Goal: Information Seeking & Learning: Learn about a topic

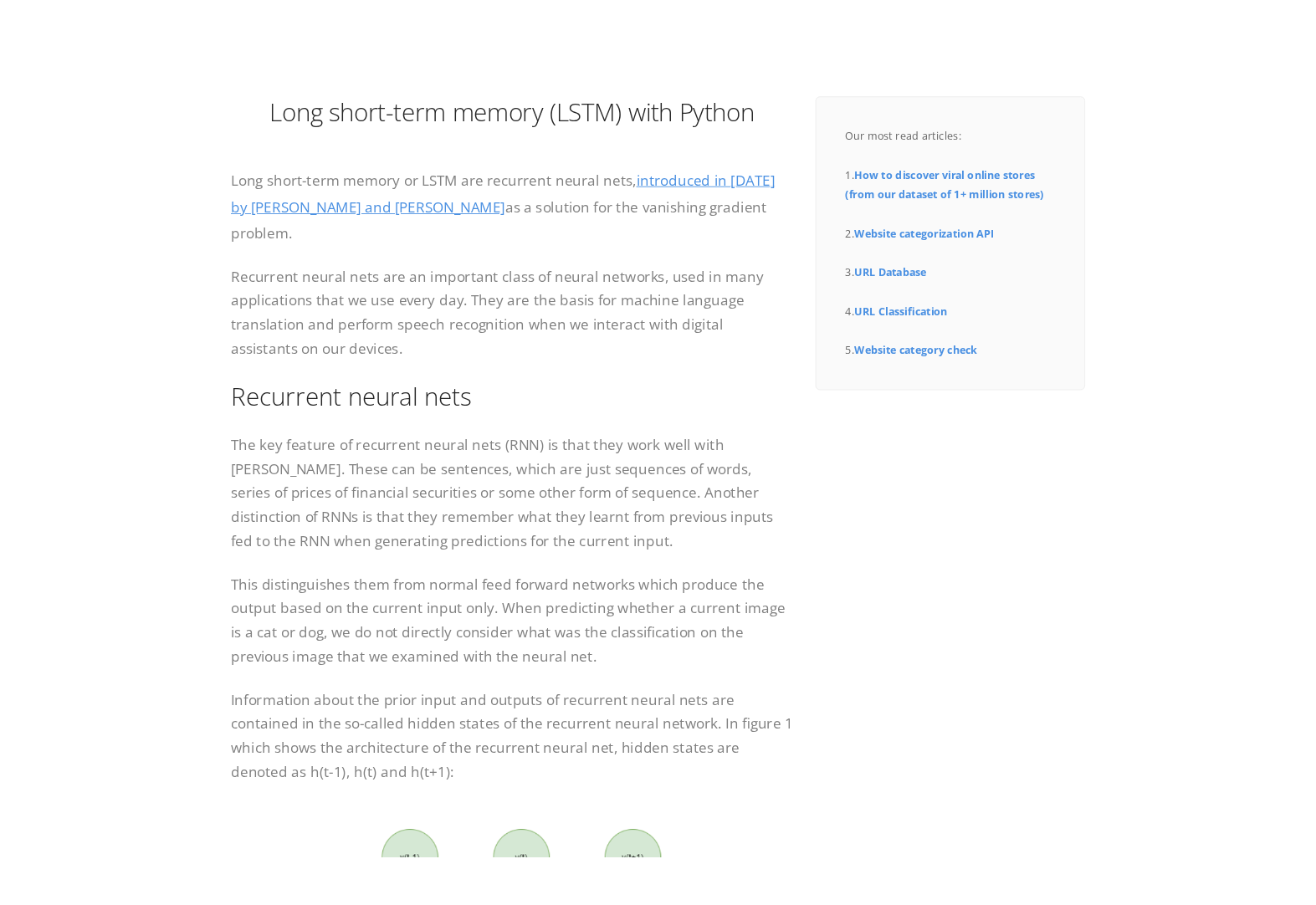
scroll to position [201, 0]
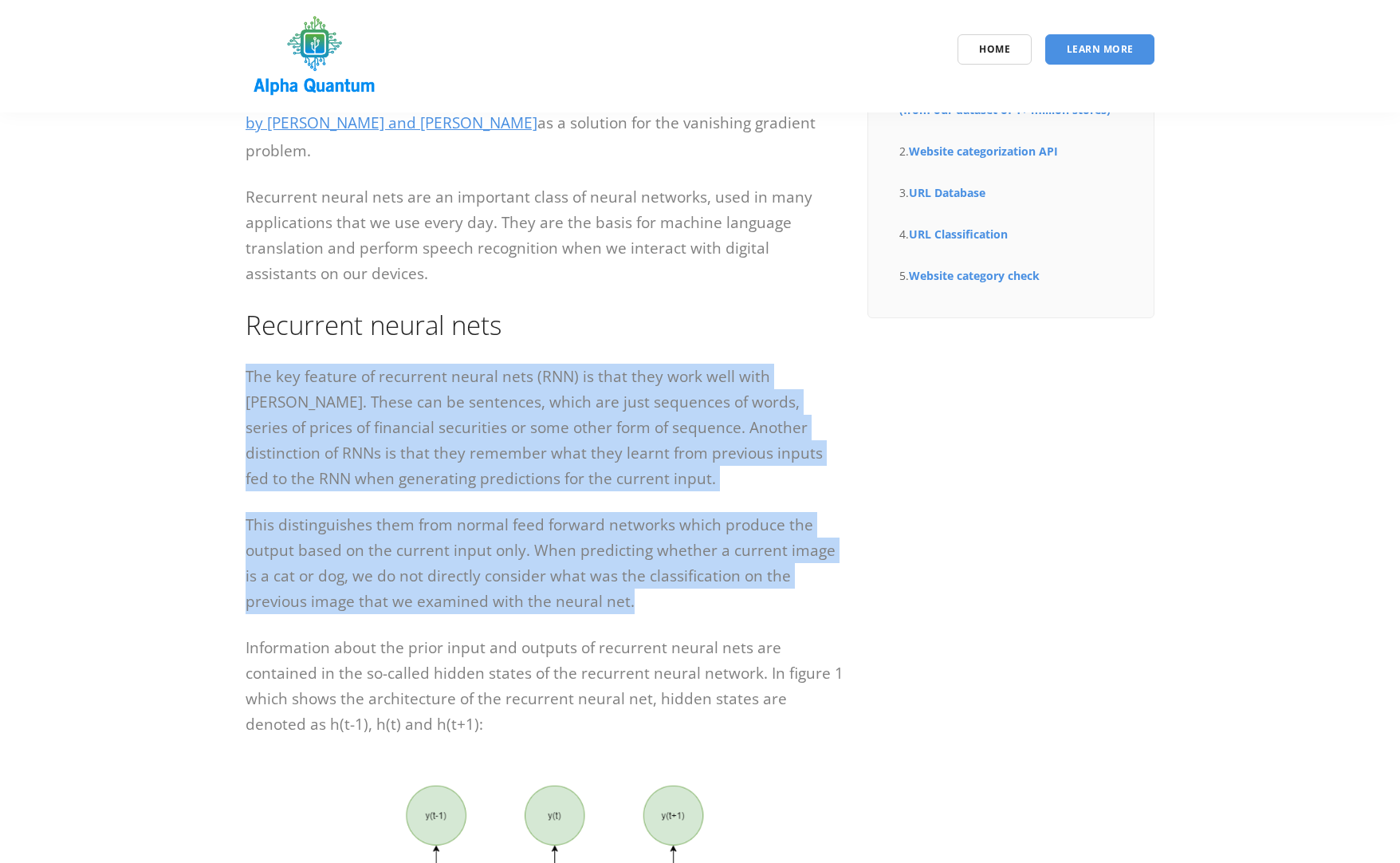
drag, startPoint x: 247, startPoint y: 370, endPoint x: 802, endPoint y: 610, distance: 604.7
copy div "The key feature of recurrent neural nets (RNN) is that they work well with [PER…"
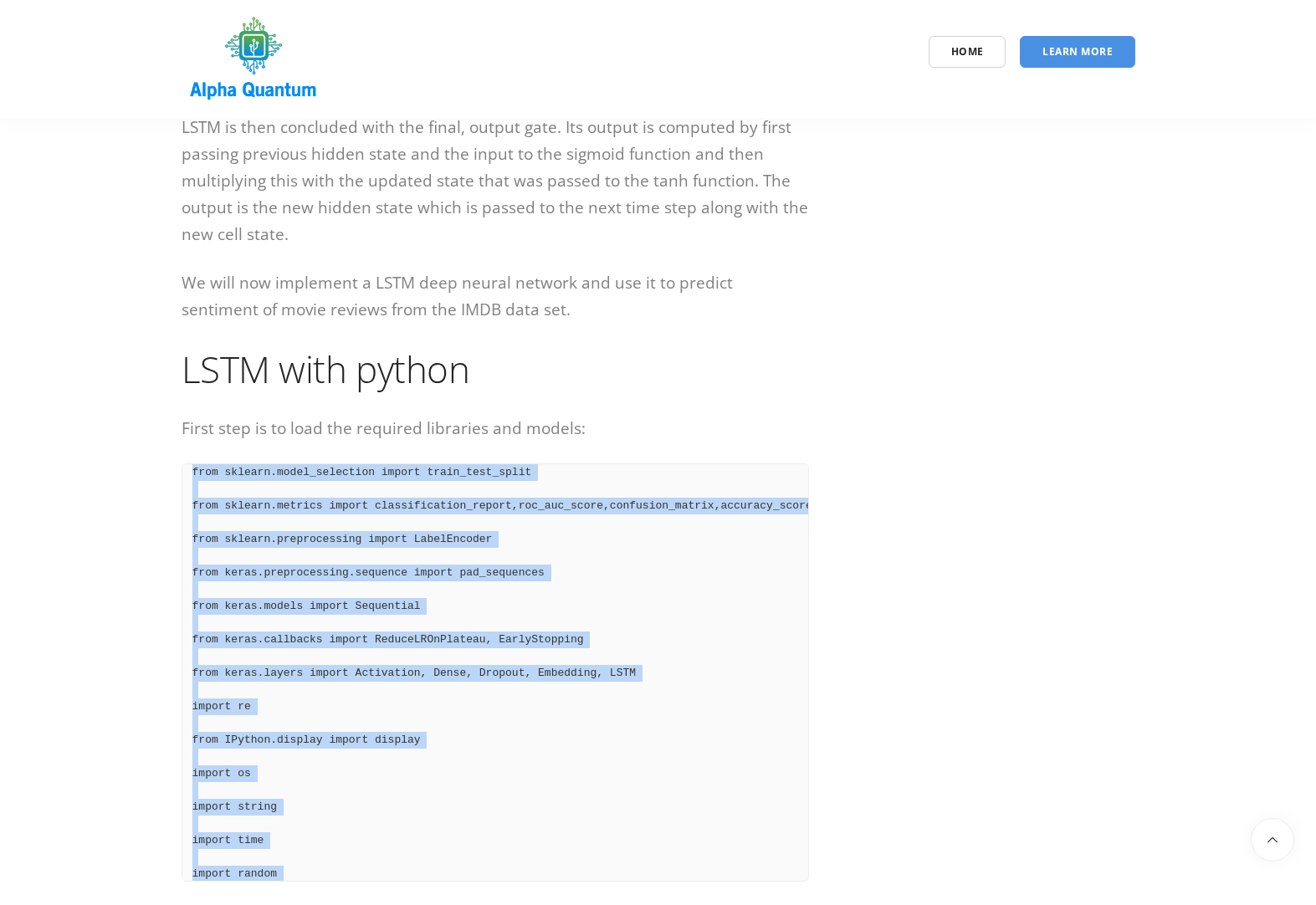
scroll to position [235, 0]
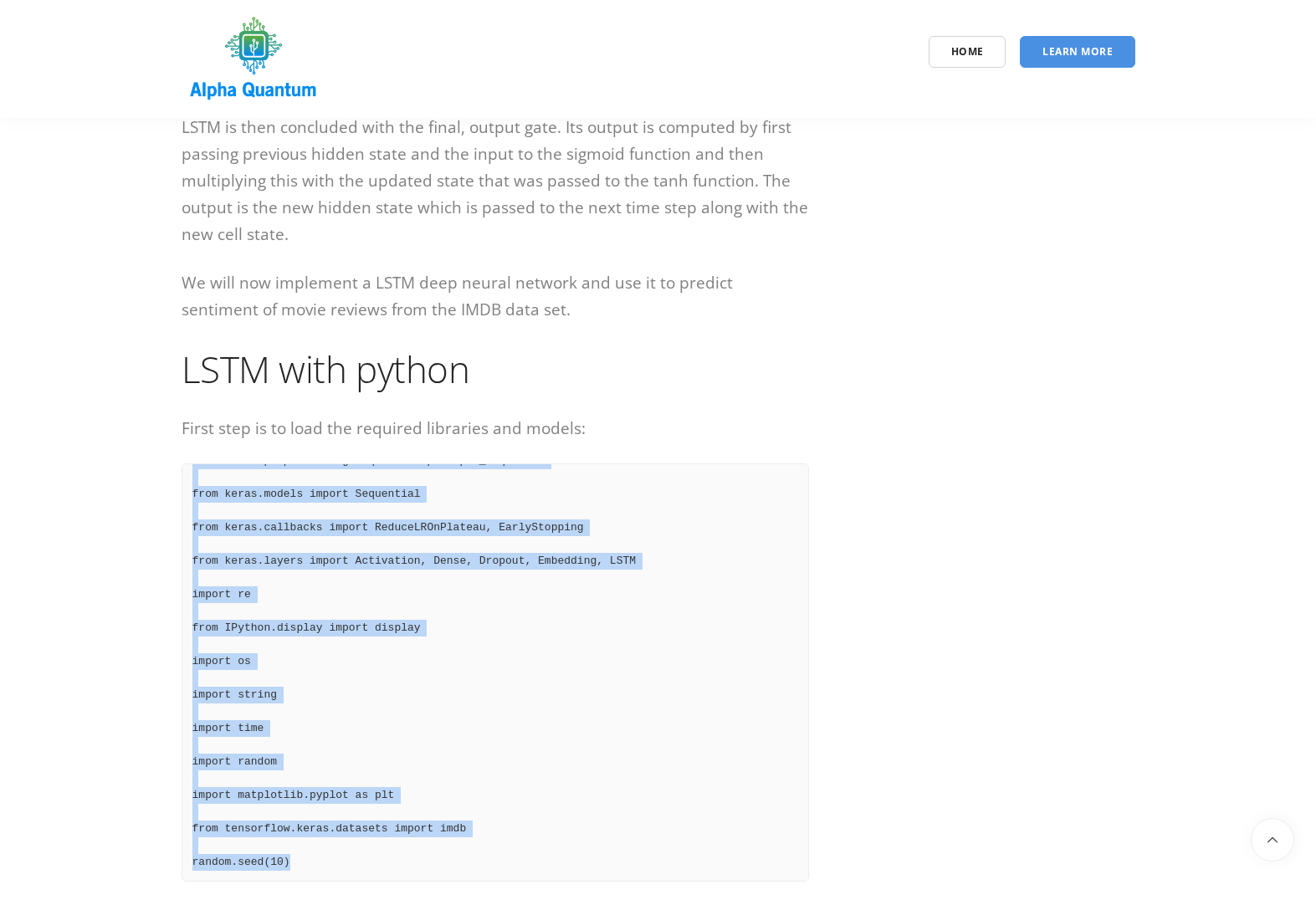
drag, startPoint x: 190, startPoint y: 456, endPoint x: 436, endPoint y: 824, distance: 442.7
click at [436, 824] on pre "import pandas as pd import numpy as np import sklearn from sklearn.model_select…" at bounding box center [495, 672] width 627 height 418
copy pre "import pandas as pd import numpy as np import sklearn from sklearn.model_select…"
click at [506, 718] on pre "import pandas as pd import numpy as np import sklearn from sklearn.model_select…" at bounding box center [495, 672] width 627 height 418
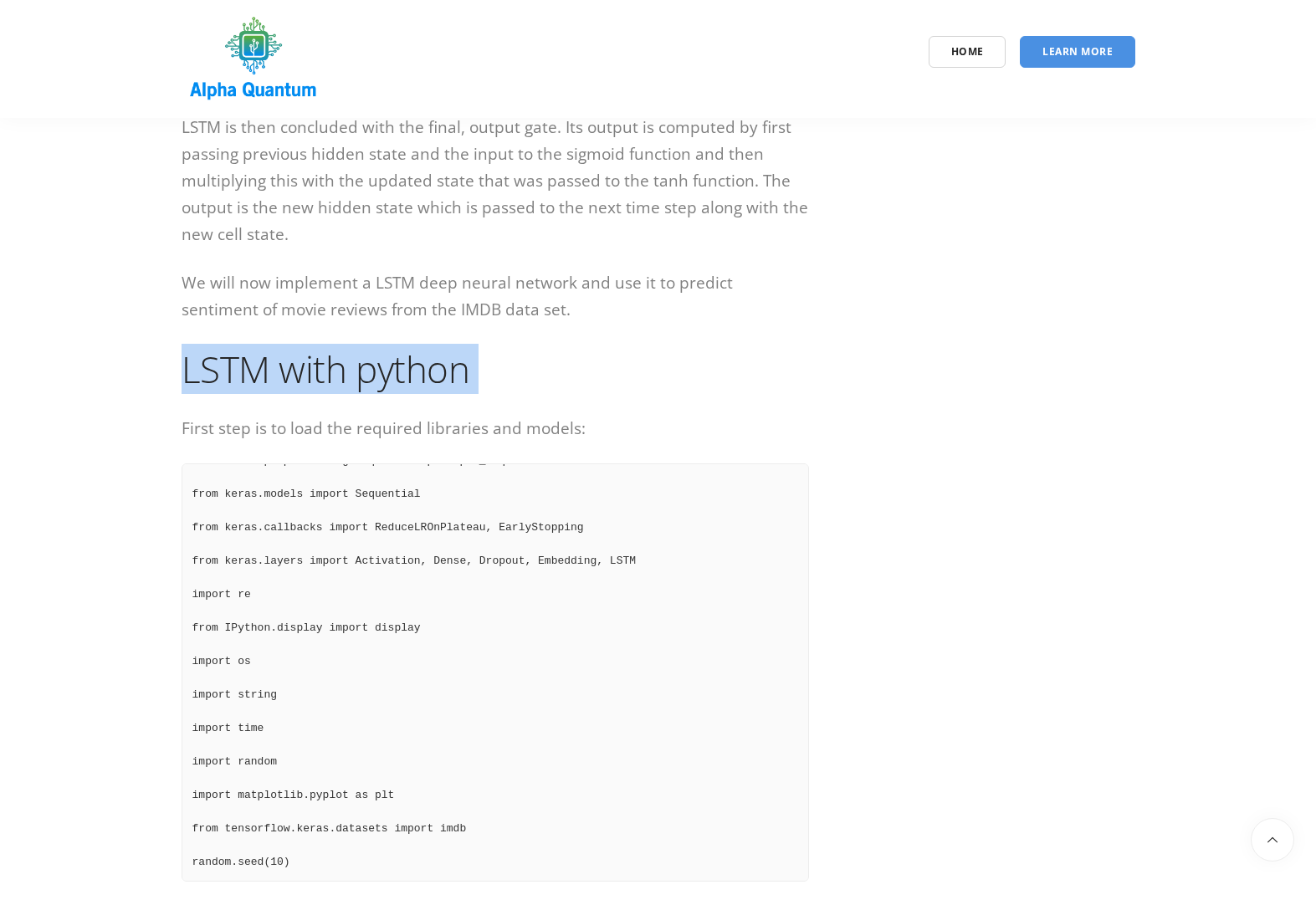
drag, startPoint x: 174, startPoint y: 322, endPoint x: 608, endPoint y: 367, distance: 436.3
copy div "LSTM with python"
drag, startPoint x: 972, startPoint y: 678, endPoint x: 907, endPoint y: 583, distance: 115.1
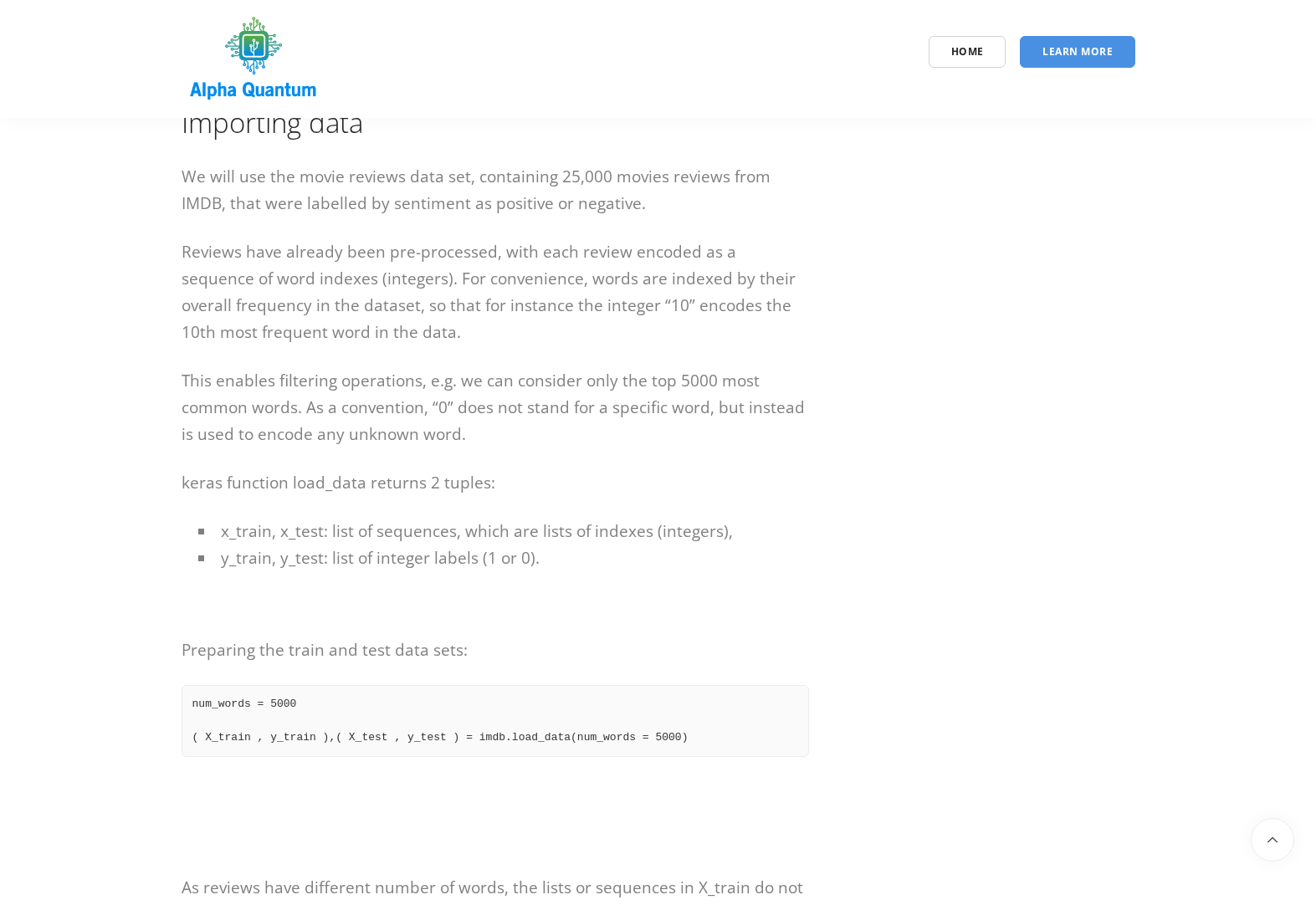
scroll to position [4015, 0]
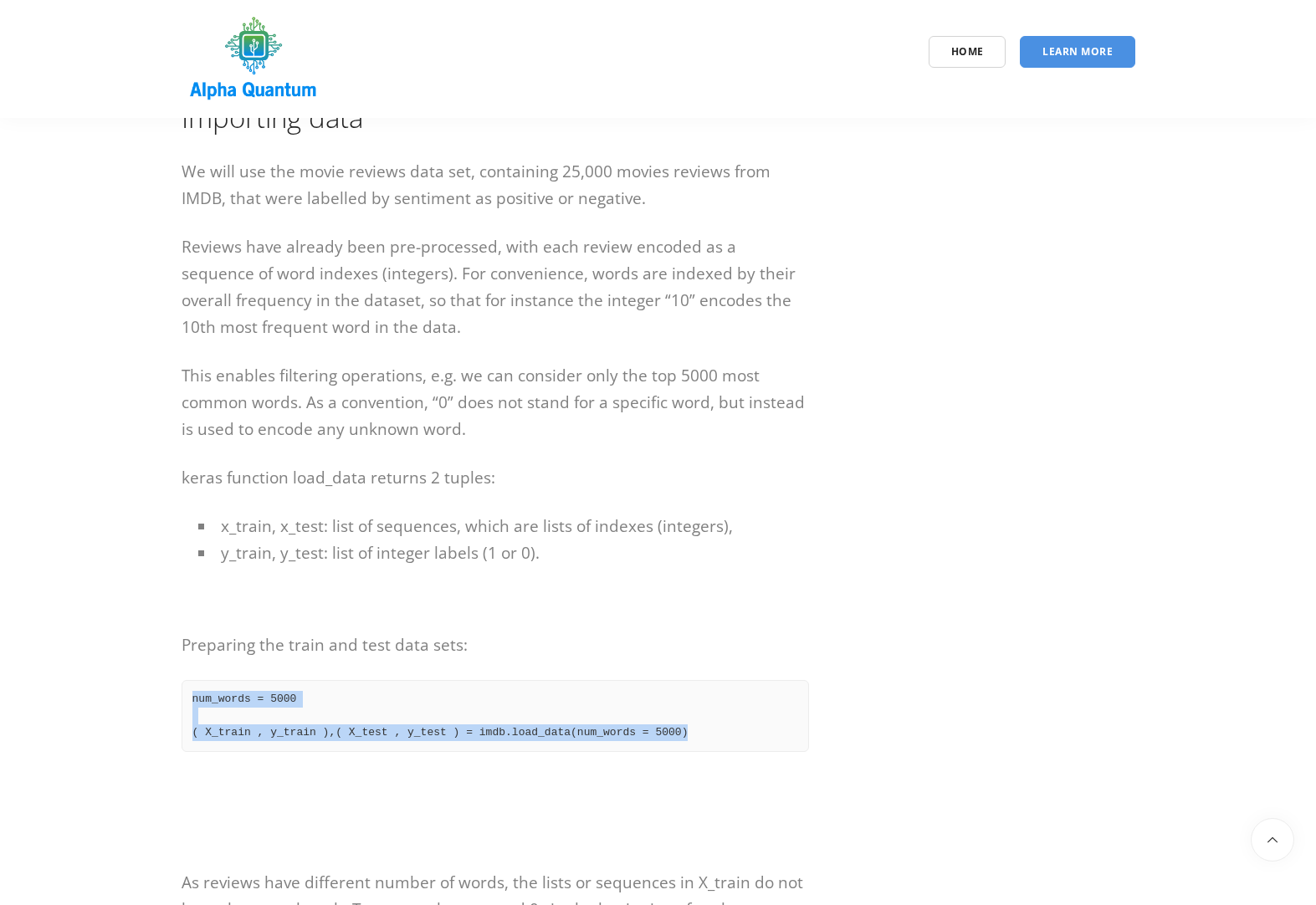
drag, startPoint x: 186, startPoint y: 666, endPoint x: 800, endPoint y: 712, distance: 615.7
click at [800, 712] on pre "num_words = 5000 ( X_train , y_train ),( X_test , y_test ) = imdb.load_data(num…" at bounding box center [495, 716] width 627 height 72
copy pre "num_words = 5000 ( X_train , y_train ),( X_test , y_test ) = imdb.load_data(num…"
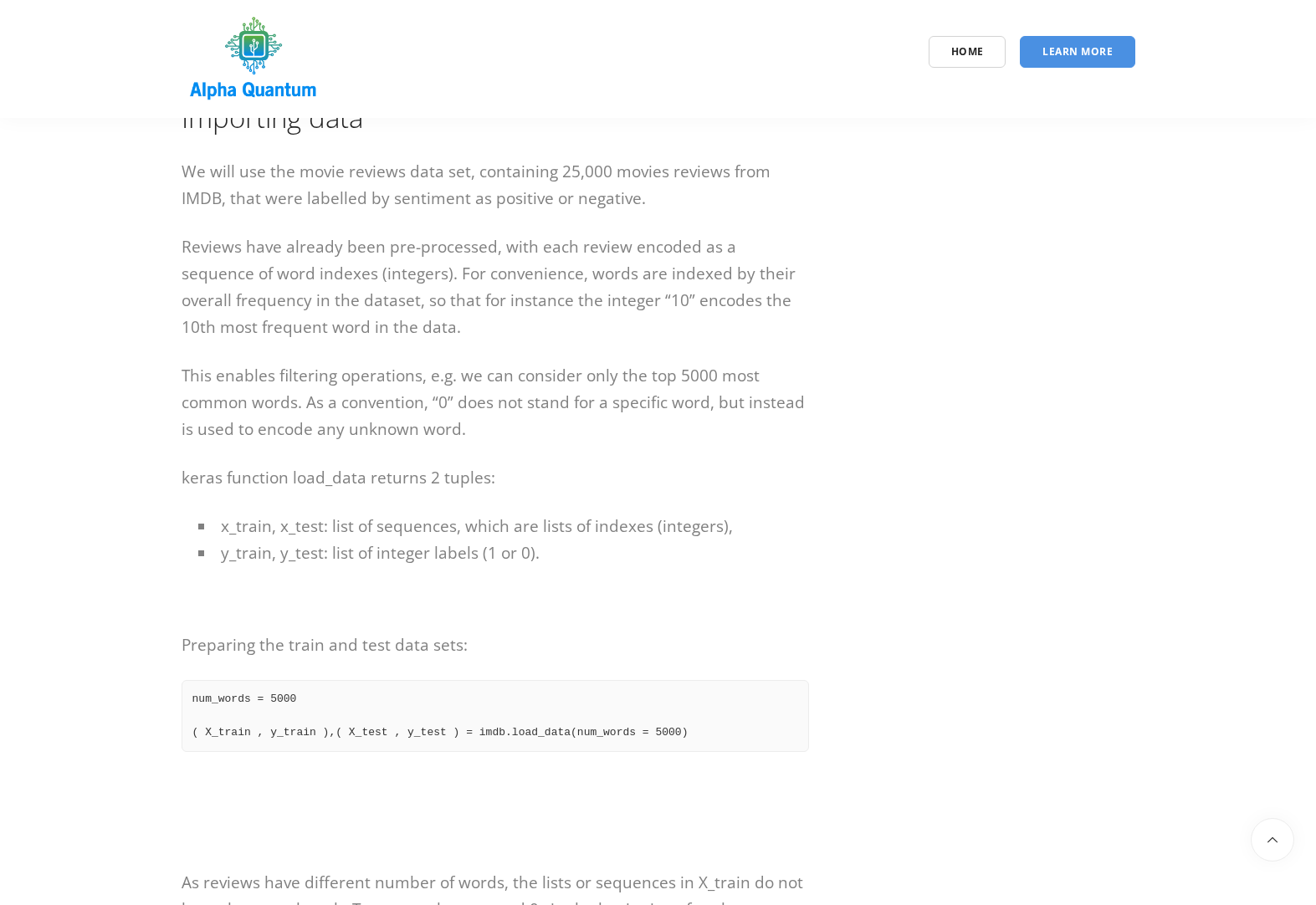
drag, startPoint x: 850, startPoint y: 789, endPoint x: 858, endPoint y: 784, distance: 9.4
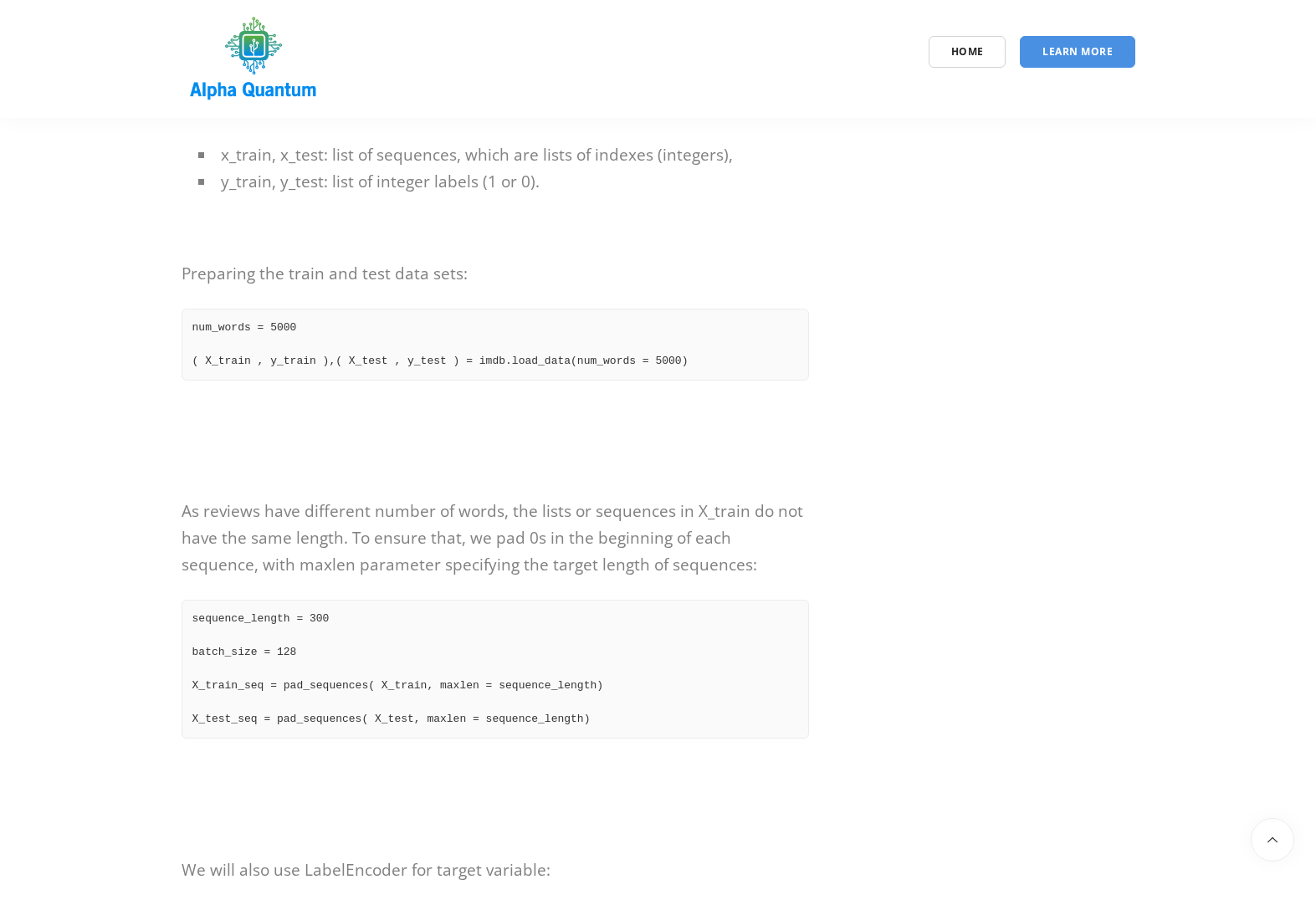
scroll to position [4516, 0]
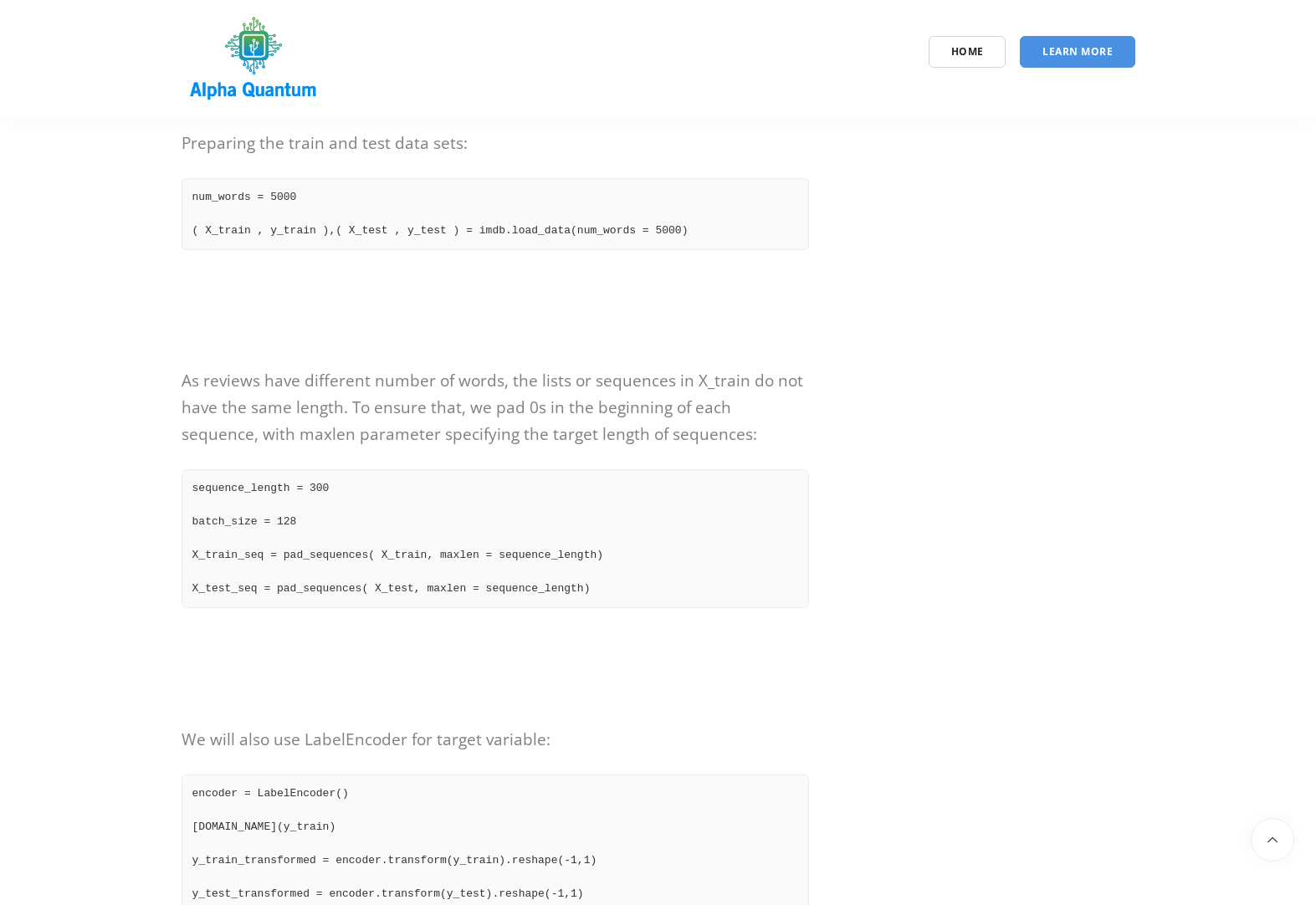
click at [911, 673] on div "Long short-term memory (LSTM) with Python Long short-term memory or LSTM are re…" at bounding box center [659, 785] width 979 height 10192
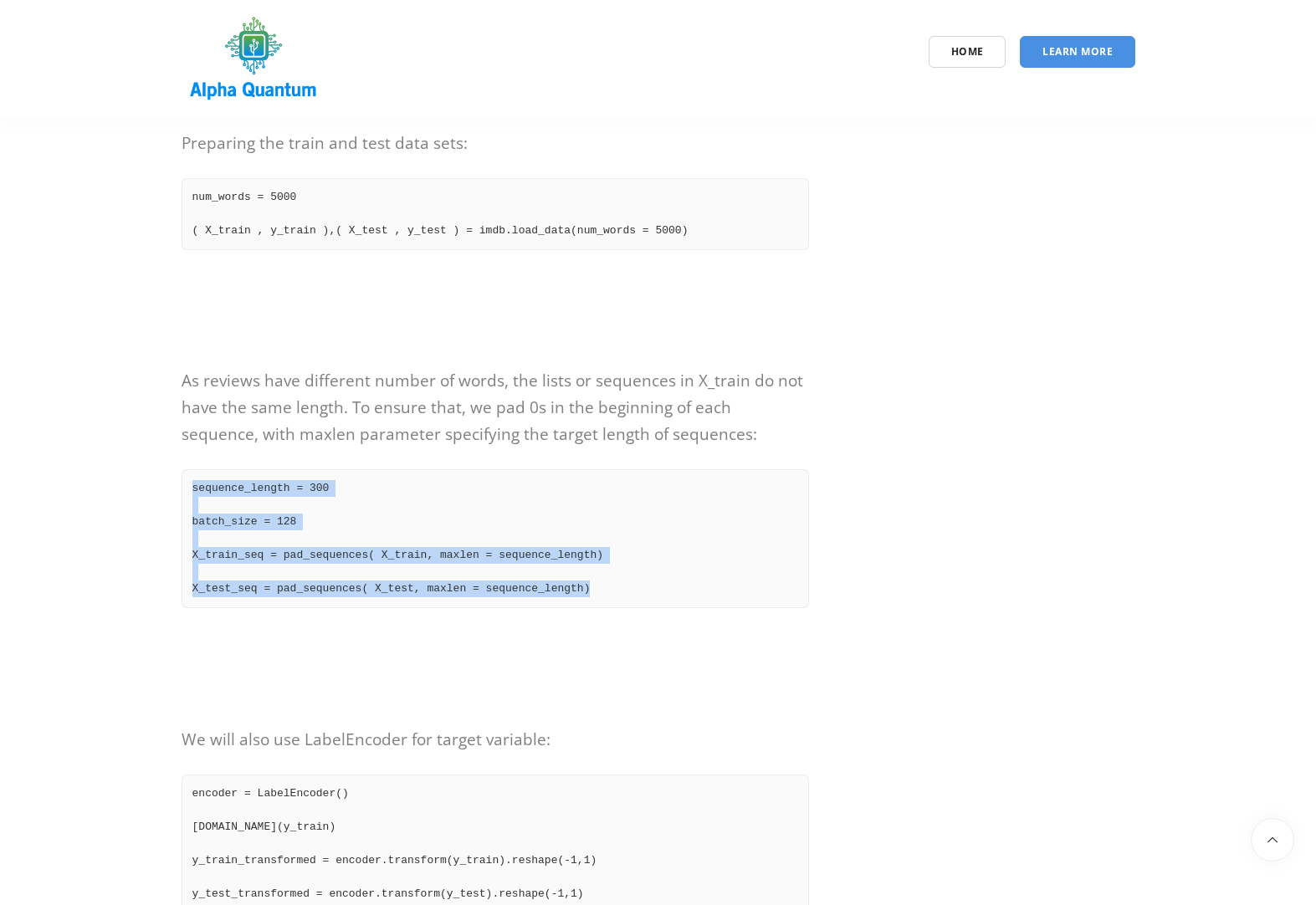
drag, startPoint x: 190, startPoint y: 453, endPoint x: 642, endPoint y: 571, distance: 467.1
click at [642, 571] on pre "sequence_length = 300 batch_size = 128 X_train_seq = pad_sequences( X_train, ma…" at bounding box center [495, 538] width 627 height 139
copy pre "sequence_length = 300 batch_size = 128 X_train_seq = pad_sequences( X_train, ma…"
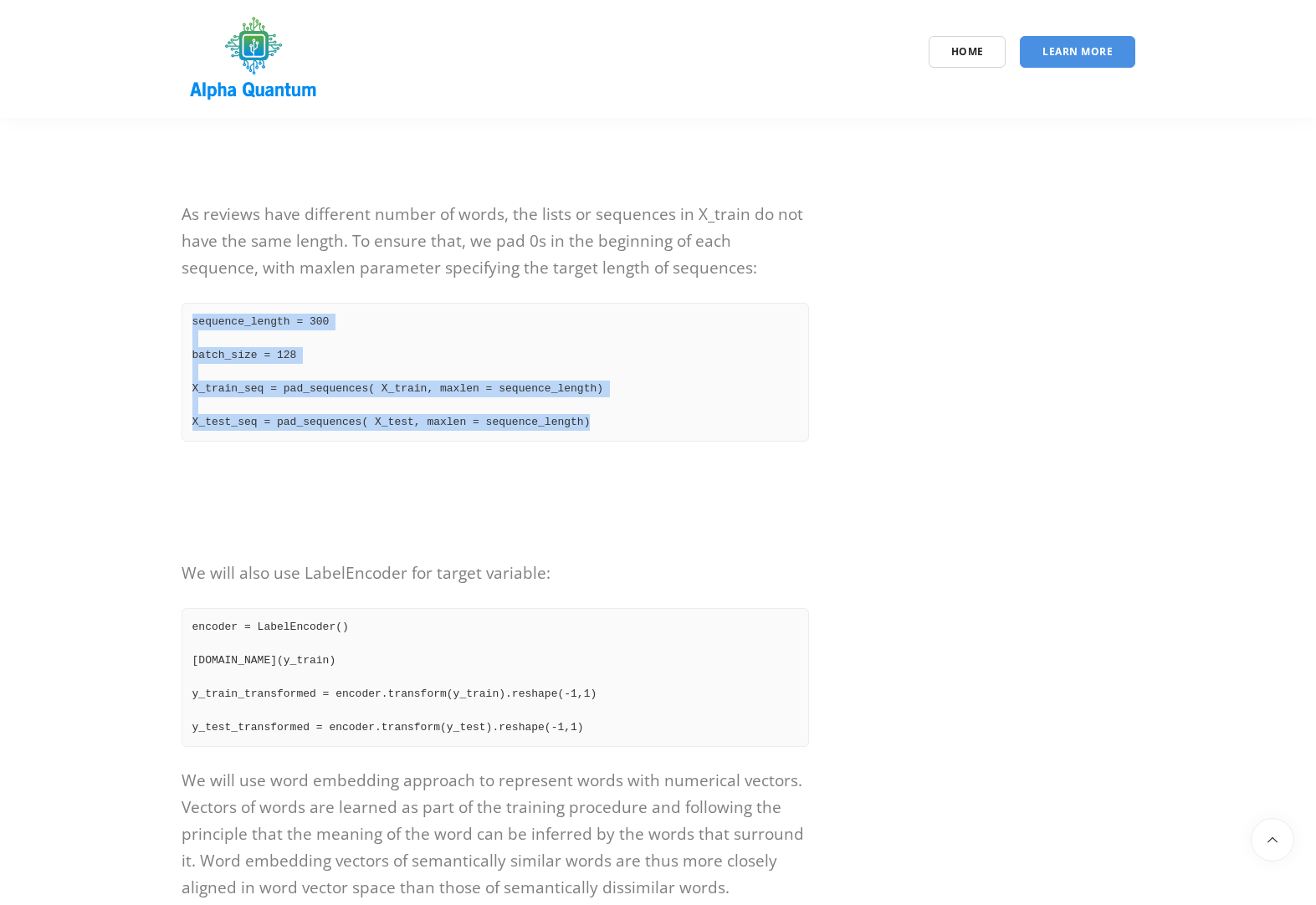
scroll to position [4717, 0]
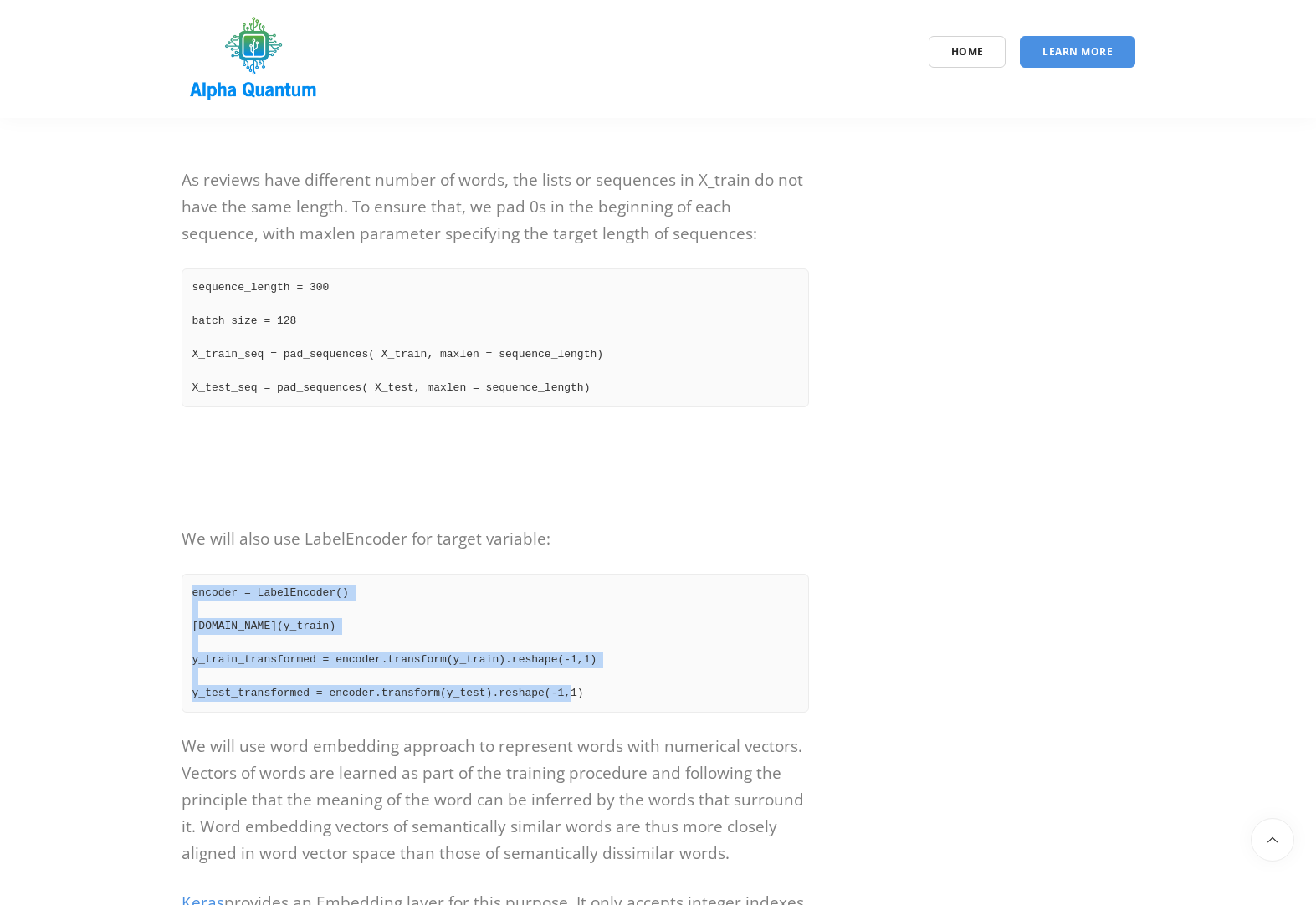
drag, startPoint x: 189, startPoint y: 569, endPoint x: 639, endPoint y: 684, distance: 464.5
click at [639, 684] on pre "encoder = LabelEncoder() [DOMAIN_NAME](y_train) y_train_transformed = encoder.t…" at bounding box center [495, 643] width 627 height 139
copy pre "encoder = LabelEncoder() [DOMAIN_NAME](y_train) y_train_transformed = encoder.t…"
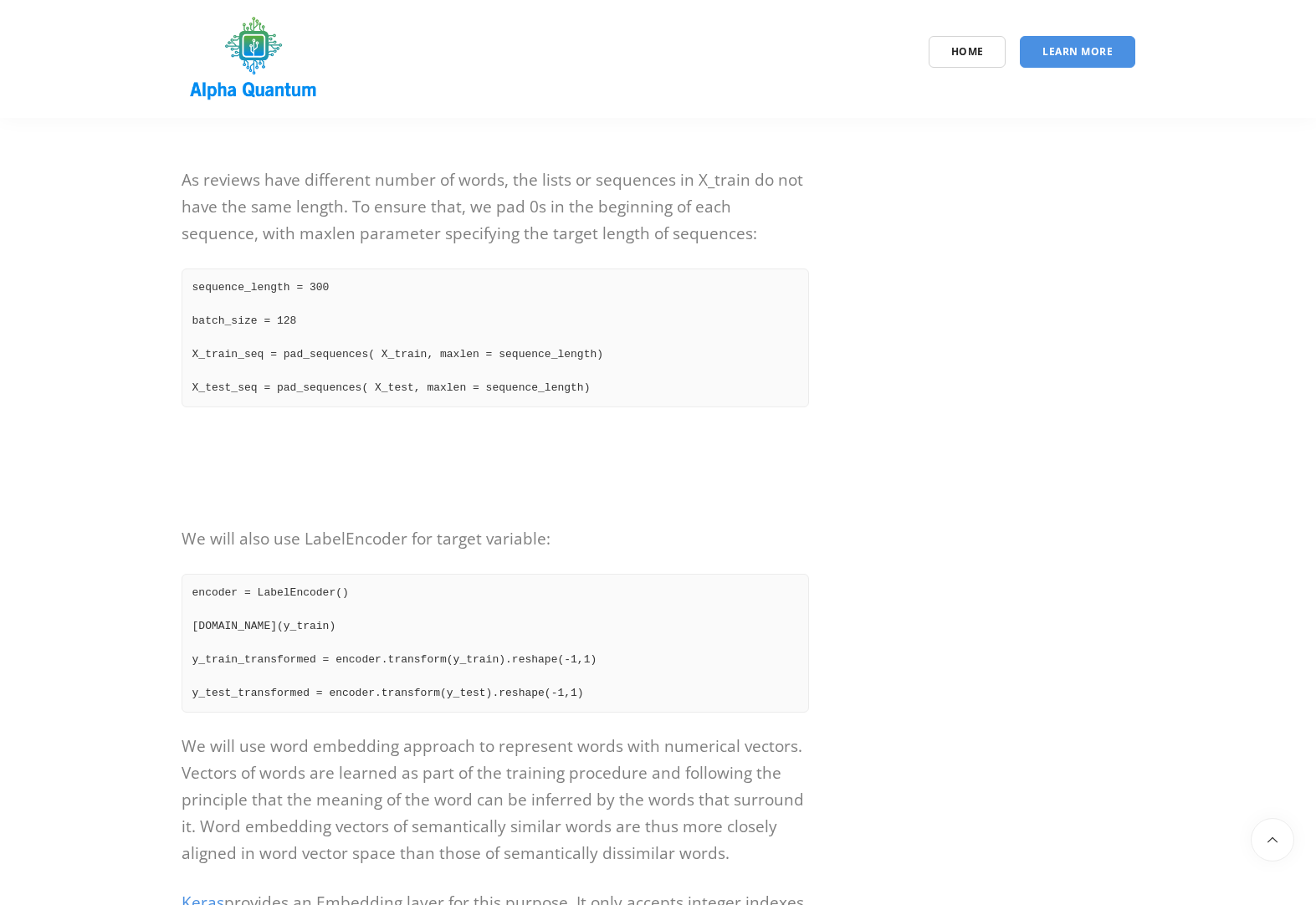
click at [947, 773] on div "Long short-term memory (LSTM) with Python Long short-term memory or LSTM are re…" at bounding box center [659, 584] width 979 height 10192
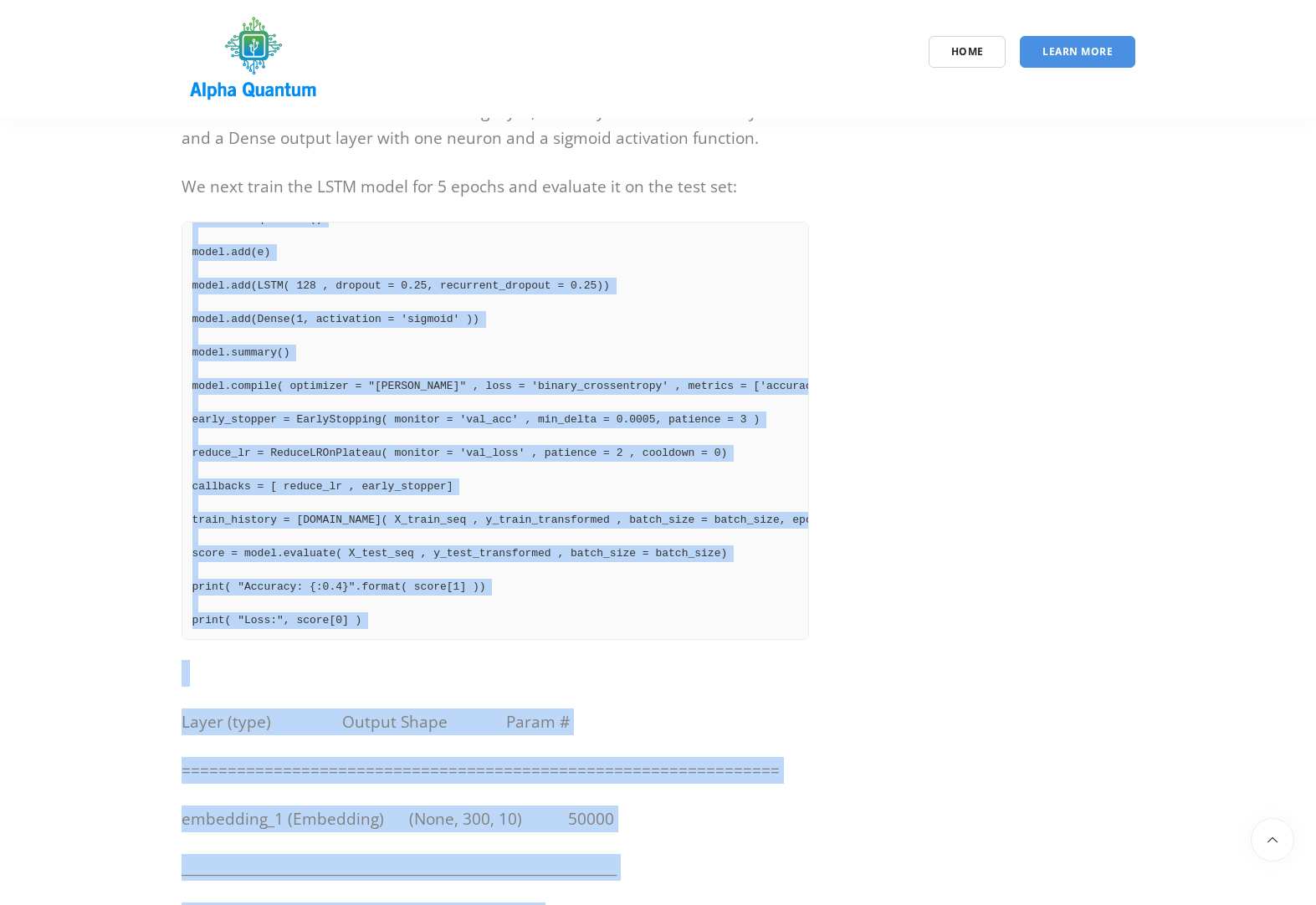
scroll to position [6281, 0]
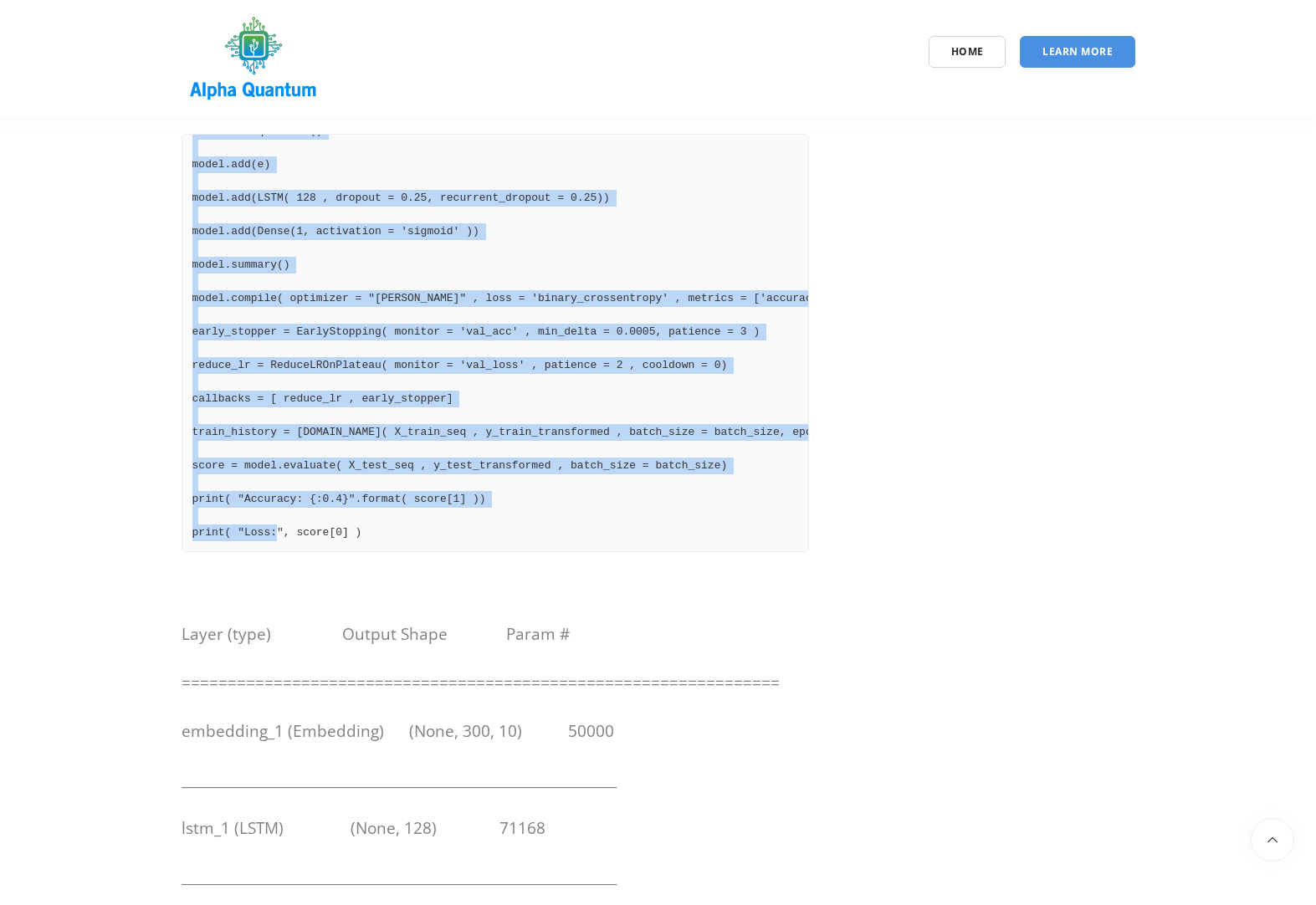
drag, startPoint x: 189, startPoint y: 481, endPoint x: 662, endPoint y: 495, distance: 473.2
click at [662, 495] on pre "model = Sequential() model.add(e) model.add(LSTM( 128 , dropout = 0.25, recurre…" at bounding box center [495, 343] width 627 height 418
copy pre "model = Sequential() model.add(e) model.add(LSTM( 128 , dropout = 0.25, recurre…"
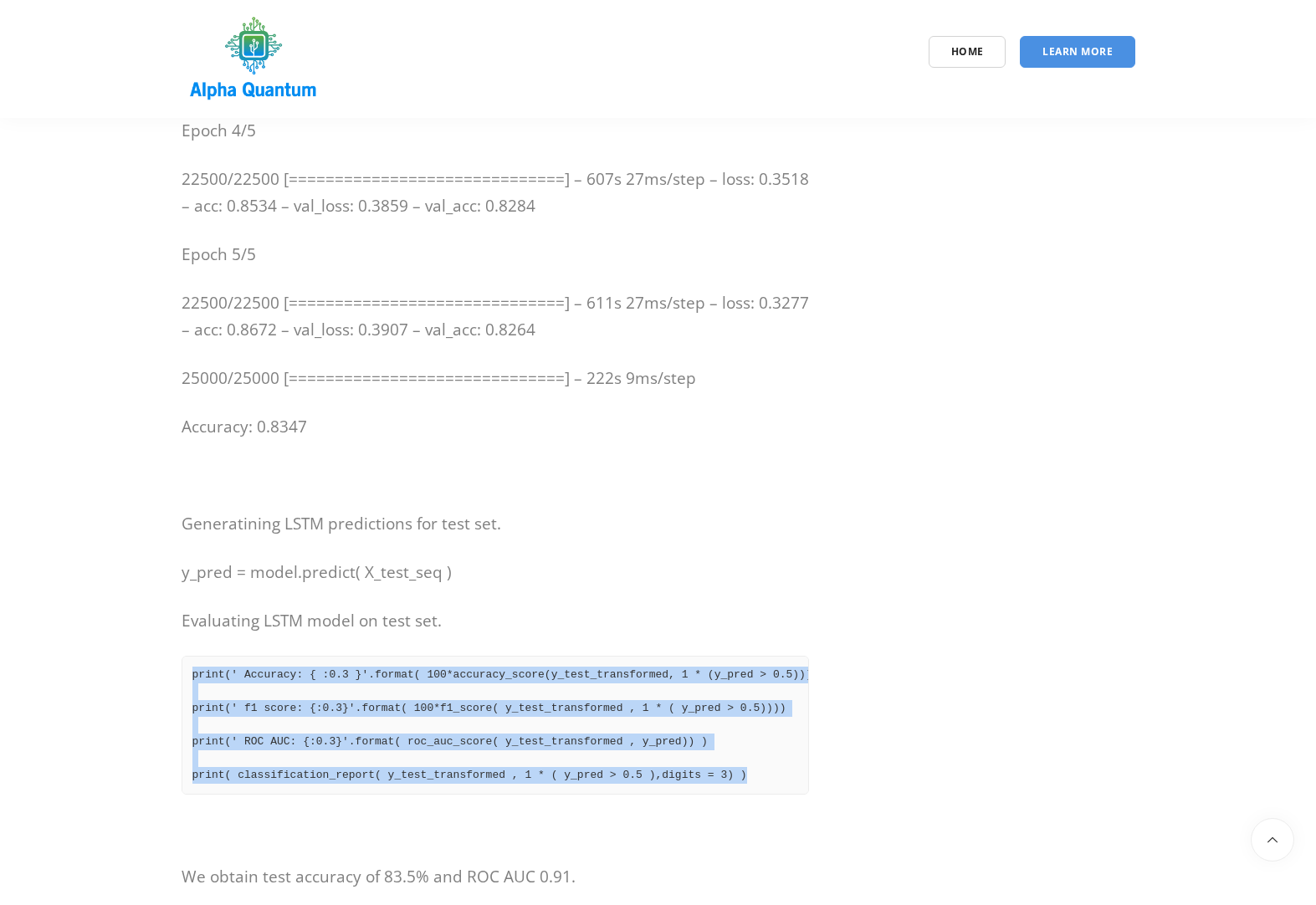
scroll to position [0, 27]
drag, startPoint x: 187, startPoint y: 647, endPoint x: 805, endPoint y: 752, distance: 626.9
click at [805, 752] on pre "print(' Accuracy: { :0.3 }'.format( 100*accuracy_score(y_test_transformed, 1 * …" at bounding box center [495, 725] width 627 height 139
copy pre "print(' Accuracy: { :0.3 }'.format( 100*accuracy_score(y_test_transformed, 1 * …"
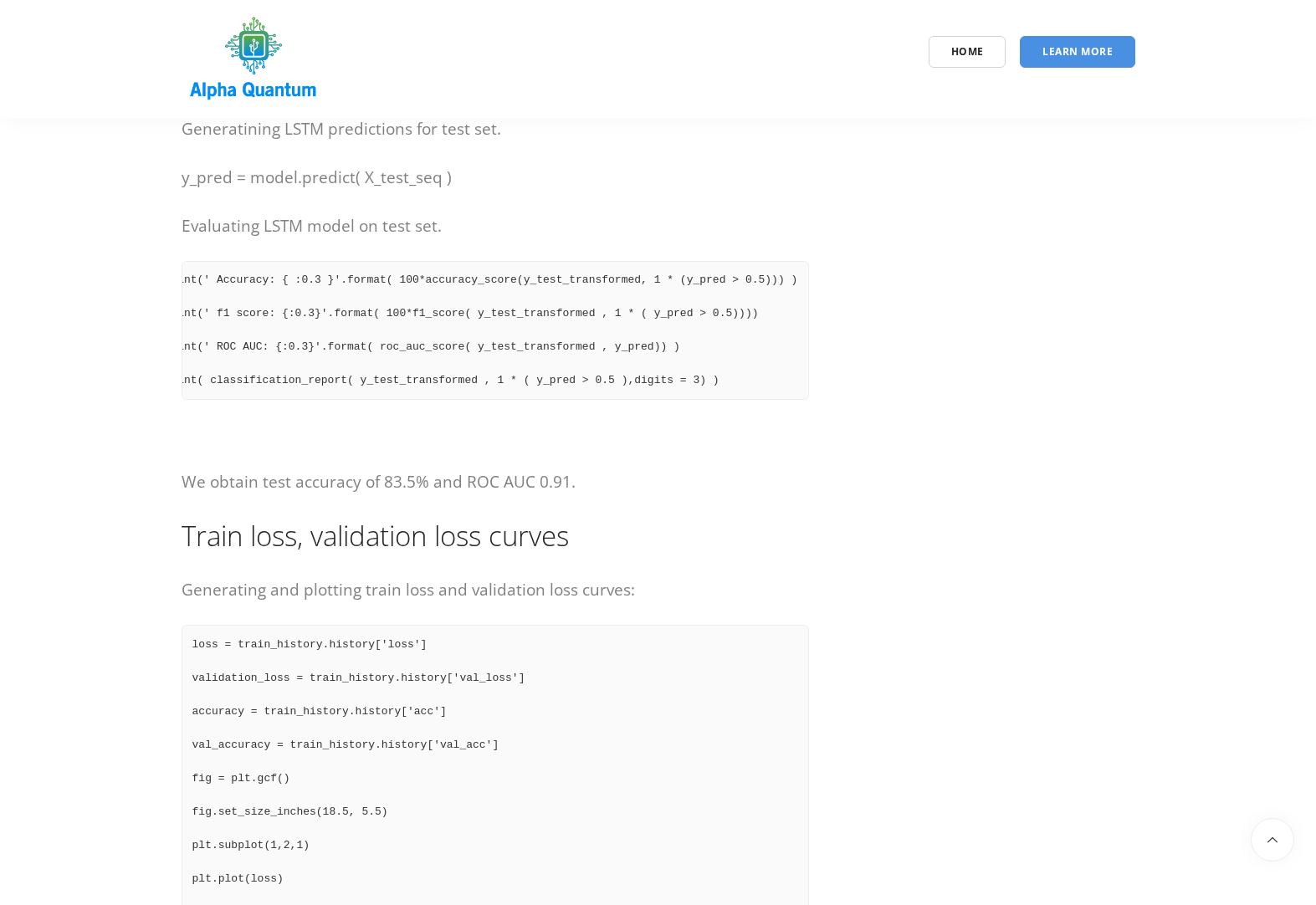
scroll to position [8188, 0]
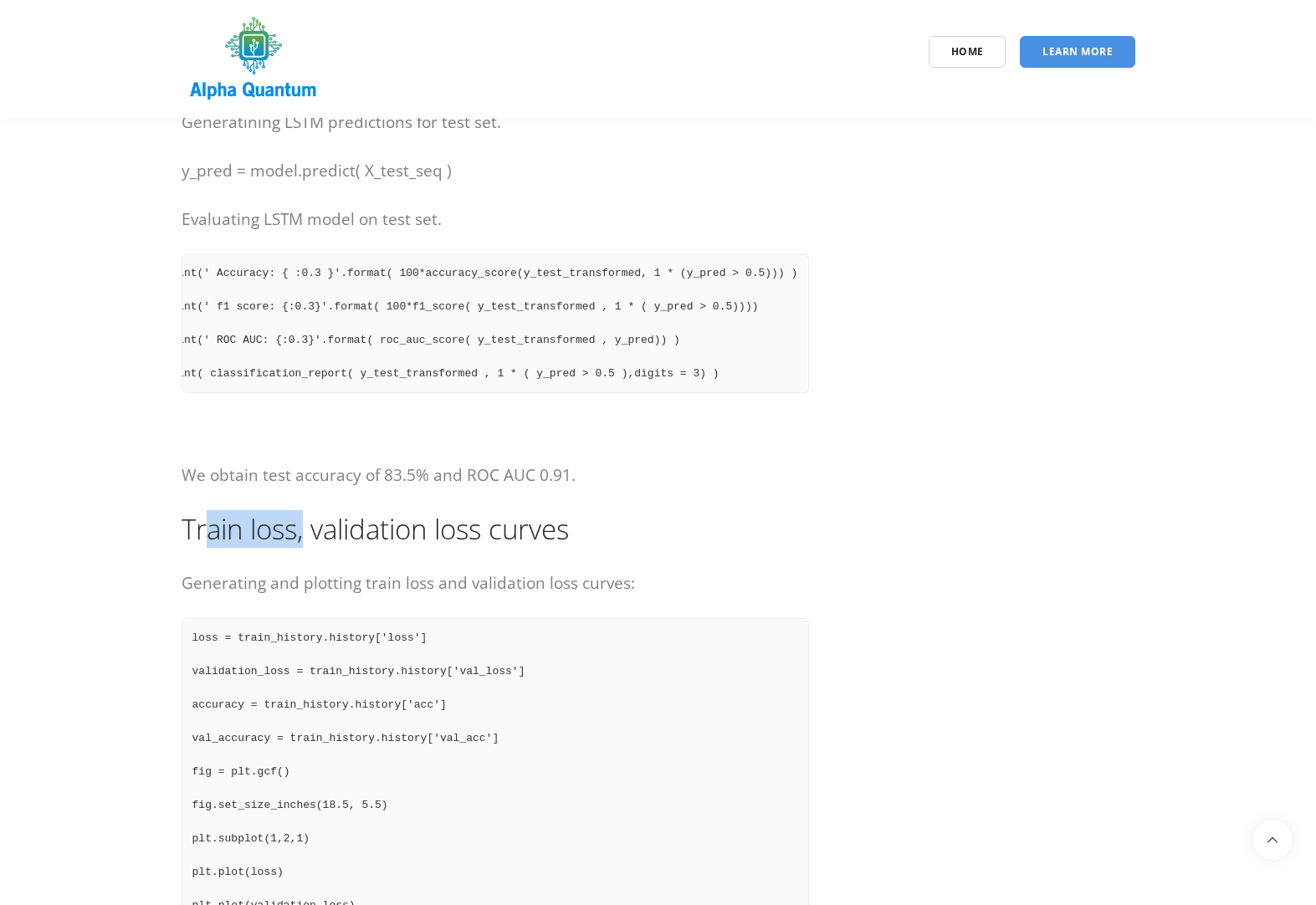
click at [308, 510] on h2 "Train loss, validation loss curves" at bounding box center [495, 529] width 627 height 38
click at [213, 510] on h2 "Train loss, validation loss curves" at bounding box center [495, 529] width 627 height 38
drag, startPoint x: 169, startPoint y: 513, endPoint x: 605, endPoint y: 504, distance: 436.1
copy h2 "Train loss, validation loss curves"
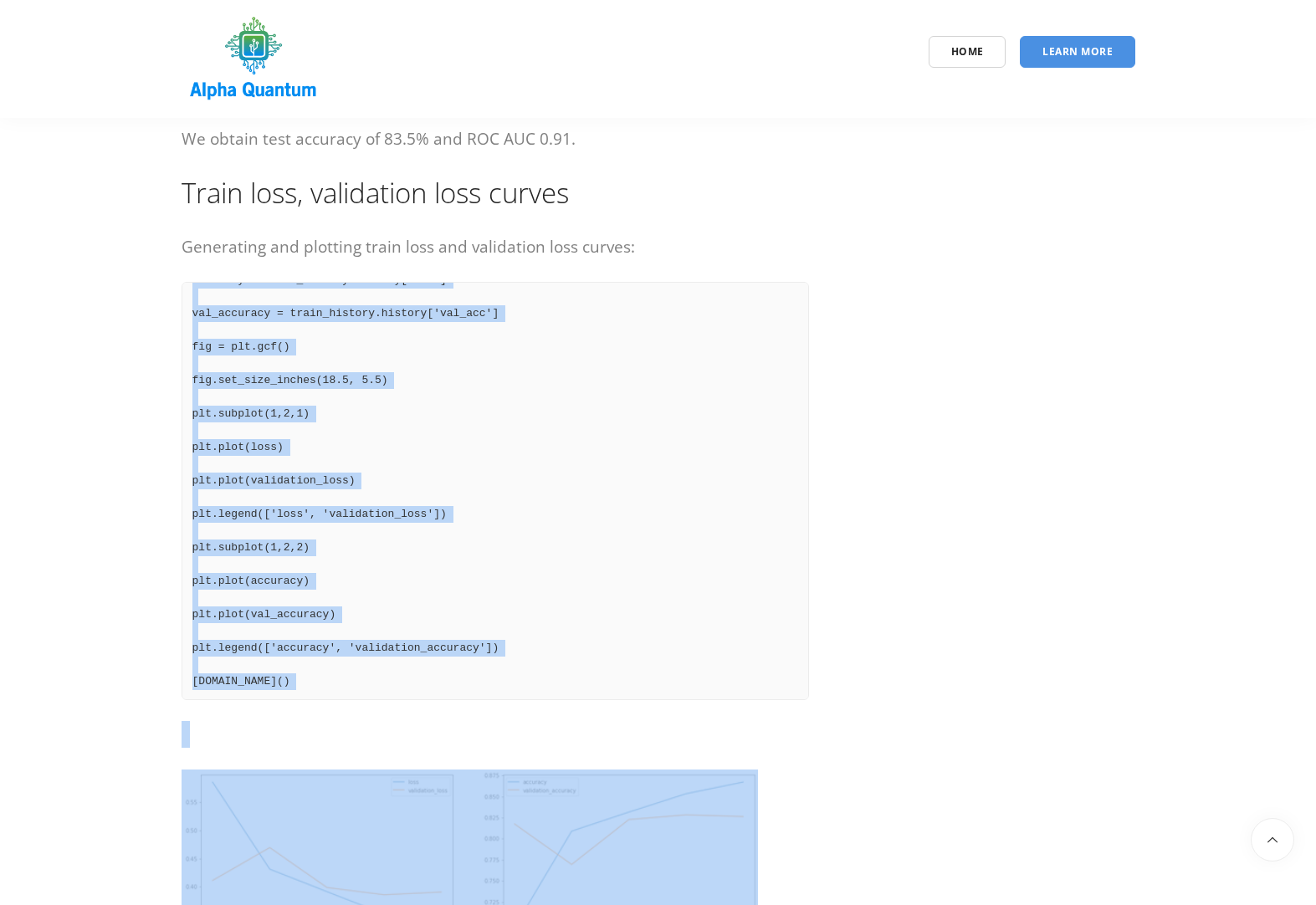
scroll to position [8589, 0]
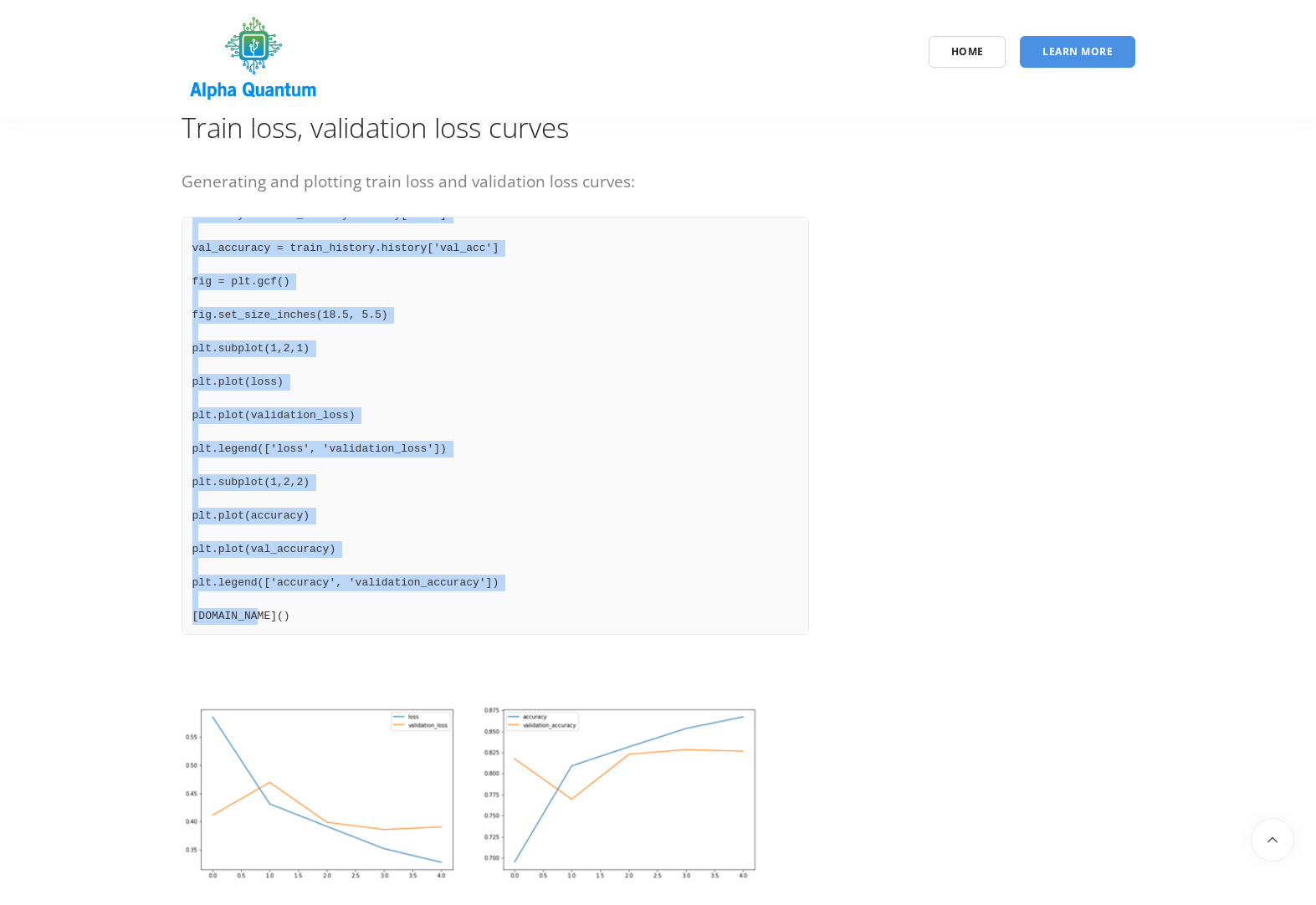
drag, startPoint x: 187, startPoint y: 620, endPoint x: 558, endPoint y: 609, distance: 371.2
click at [558, 609] on pre "loss = train_history.history['loss'] validation_loss = train_history.history['v…" at bounding box center [495, 425] width 627 height 418
copy pre "loss = train_history.history['loss'] validation_loss = train_history.history['v…"
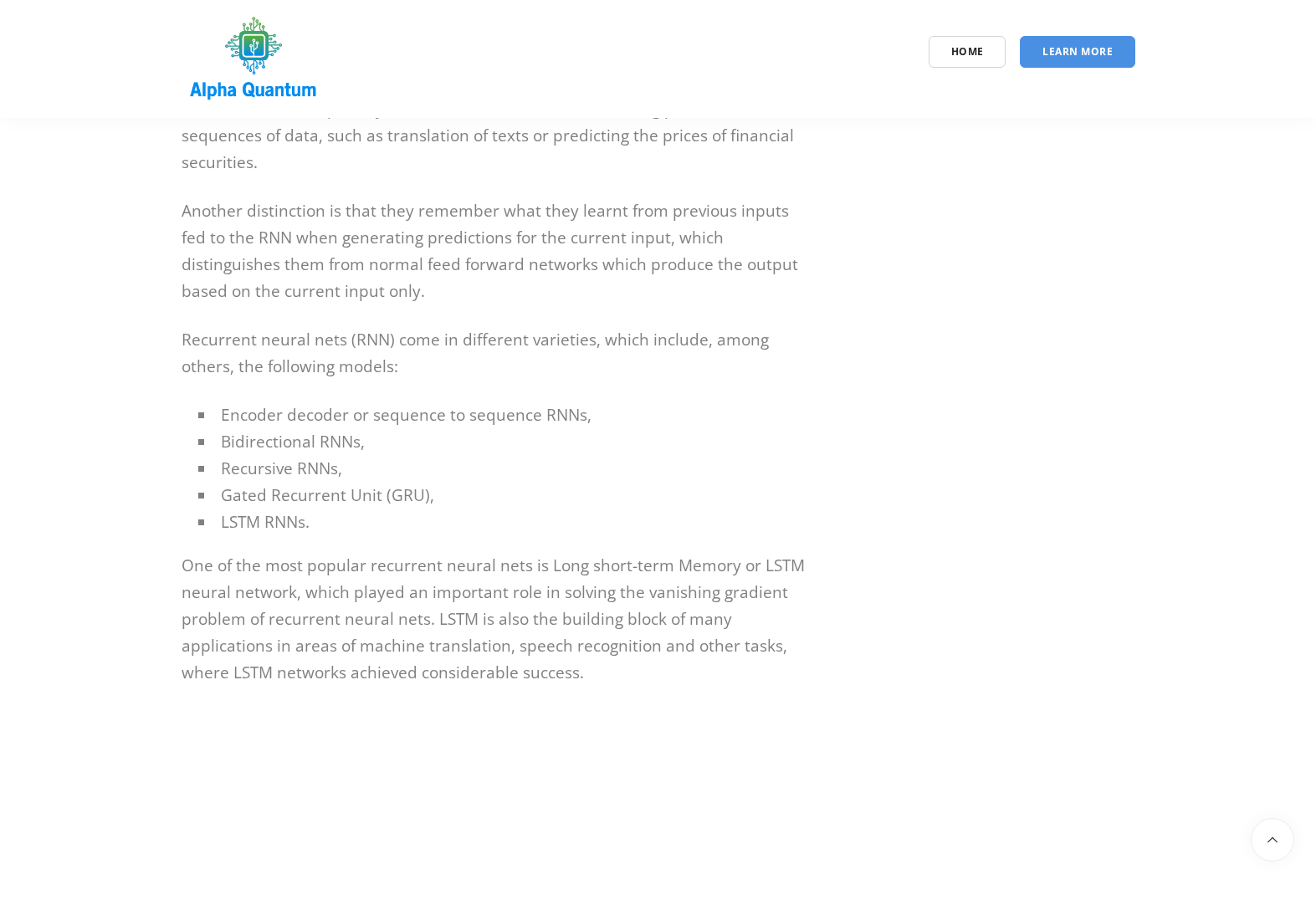
scroll to position [9593, 0]
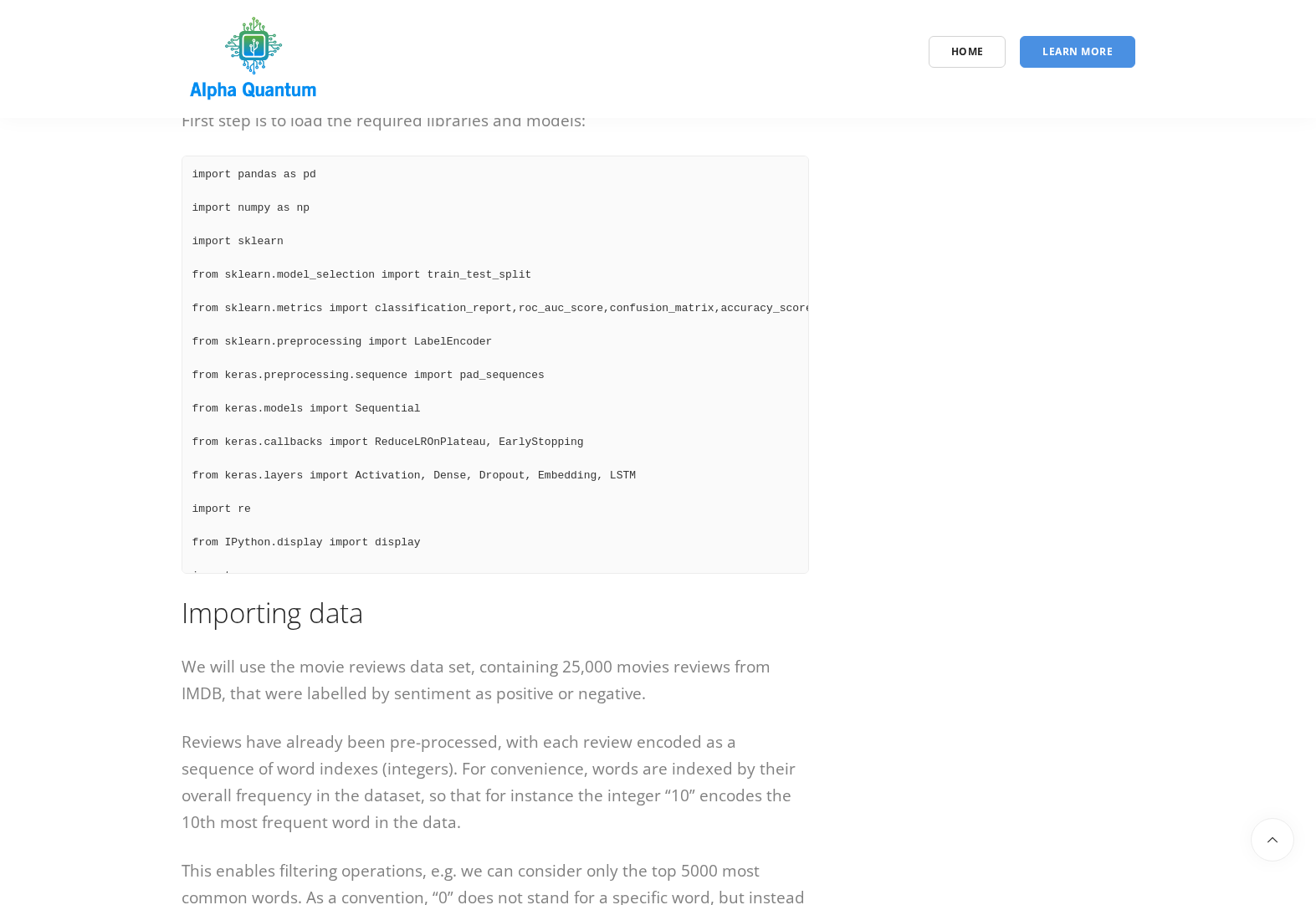
scroll to position [3412, 0]
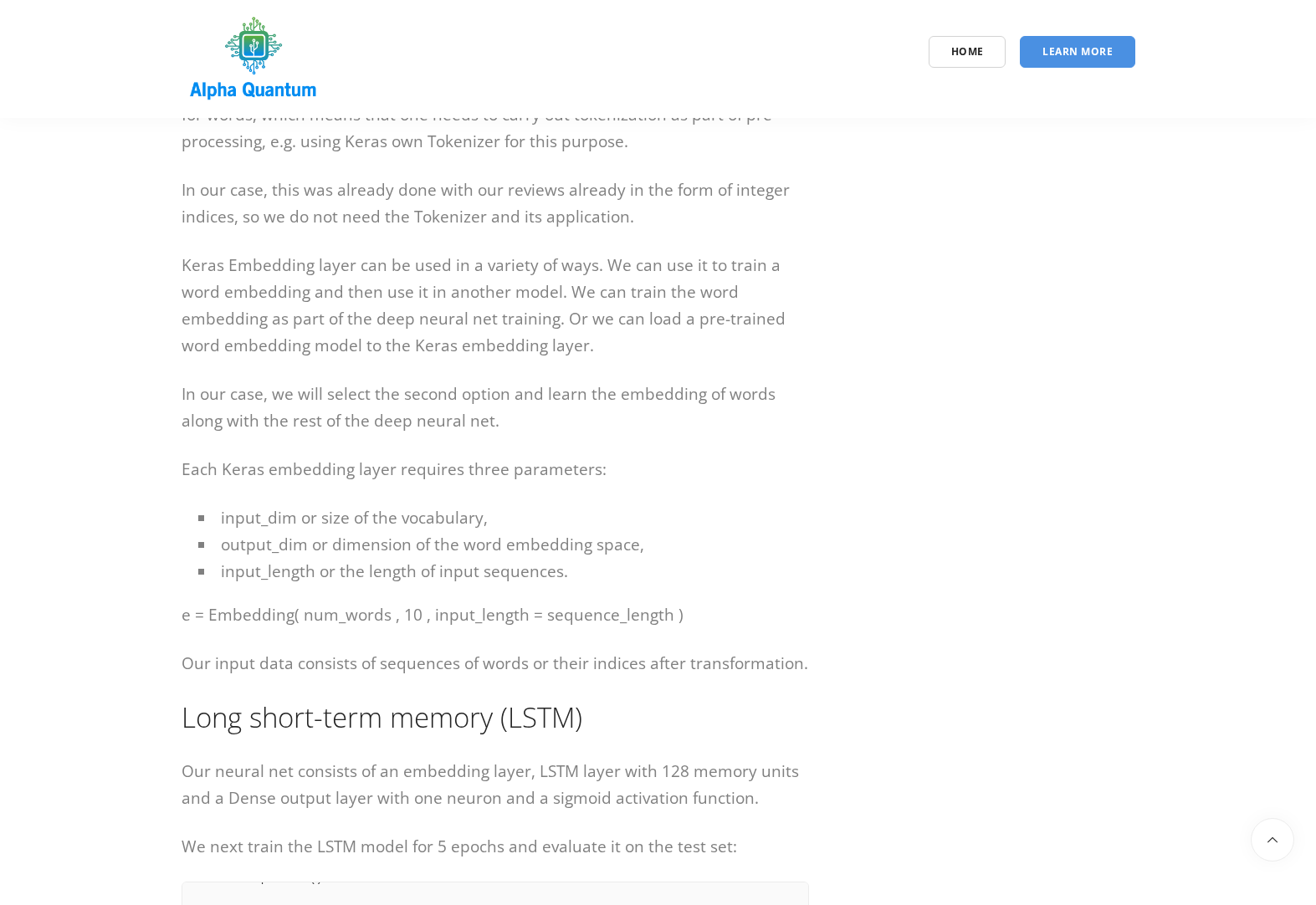
scroll to position [5620, 0]
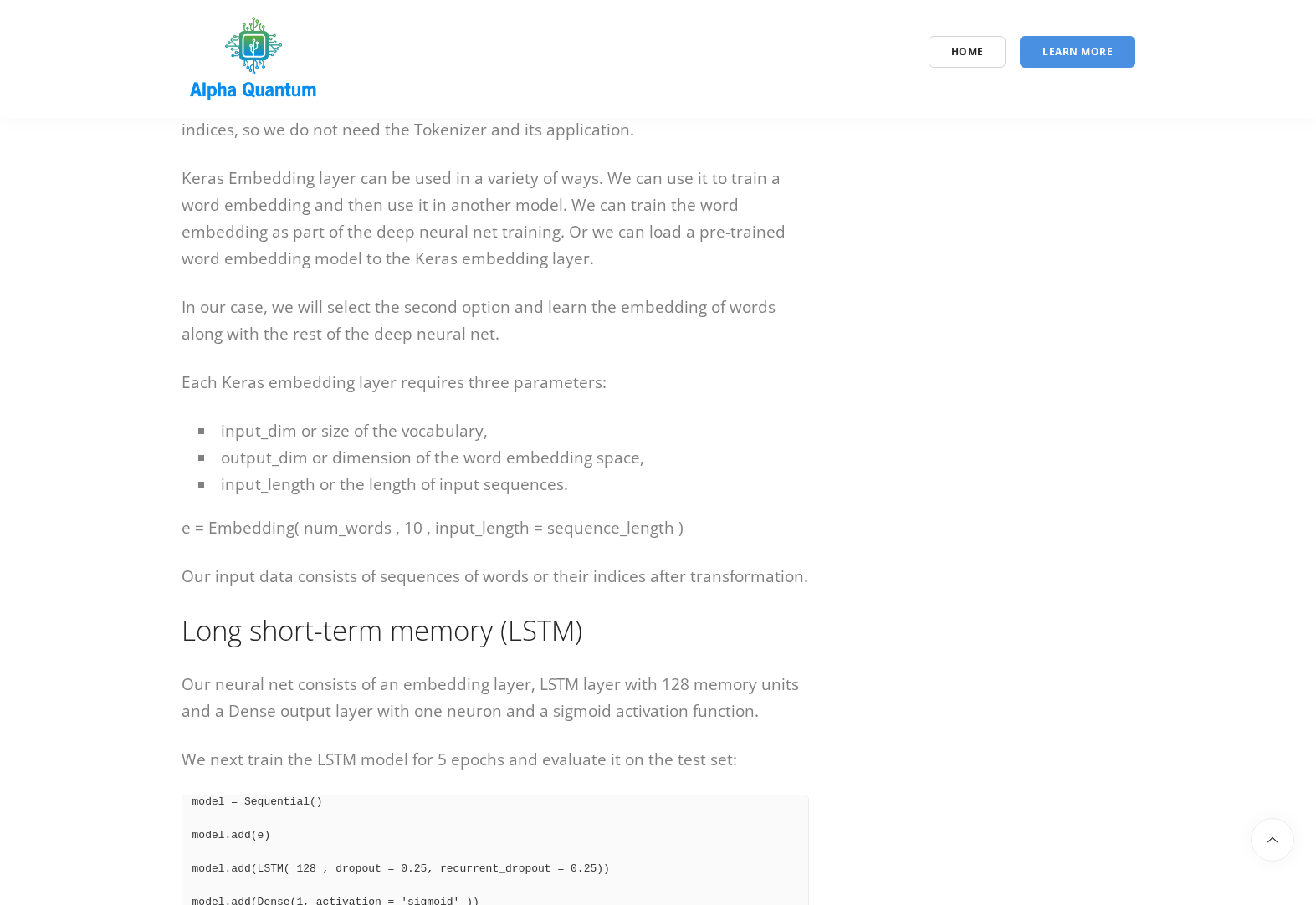
scroll to position [0, 0]
drag, startPoint x: 1112, startPoint y: 820, endPoint x: 1062, endPoint y: 803, distance: 52.8
drag, startPoint x: 179, startPoint y: 780, endPoint x: 385, endPoint y: 793, distance: 206.4
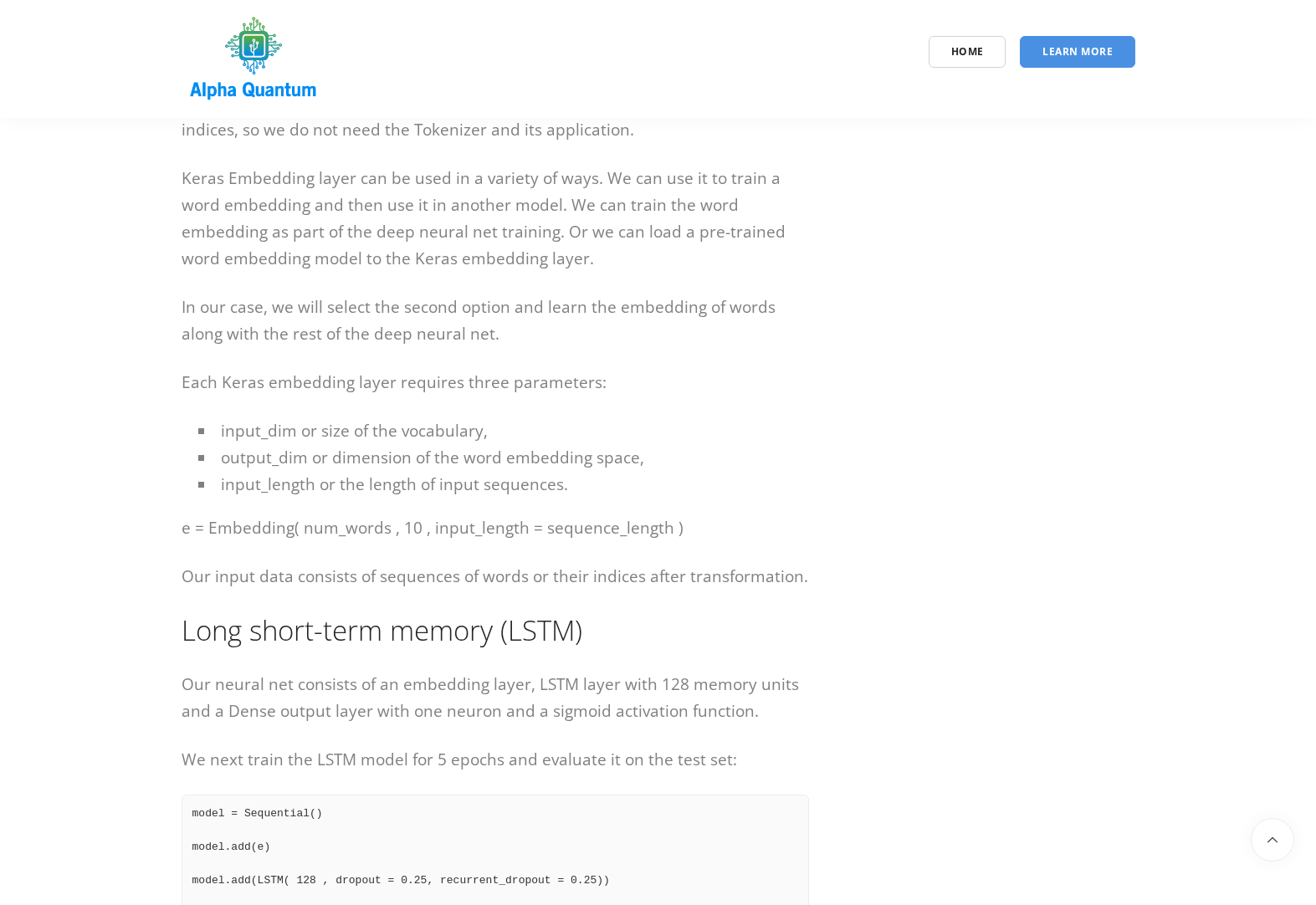
click at [699, 688] on p "Our neural net consists of an embedding layer, LSTM layer with 128 memory units…" at bounding box center [495, 697] width 627 height 53
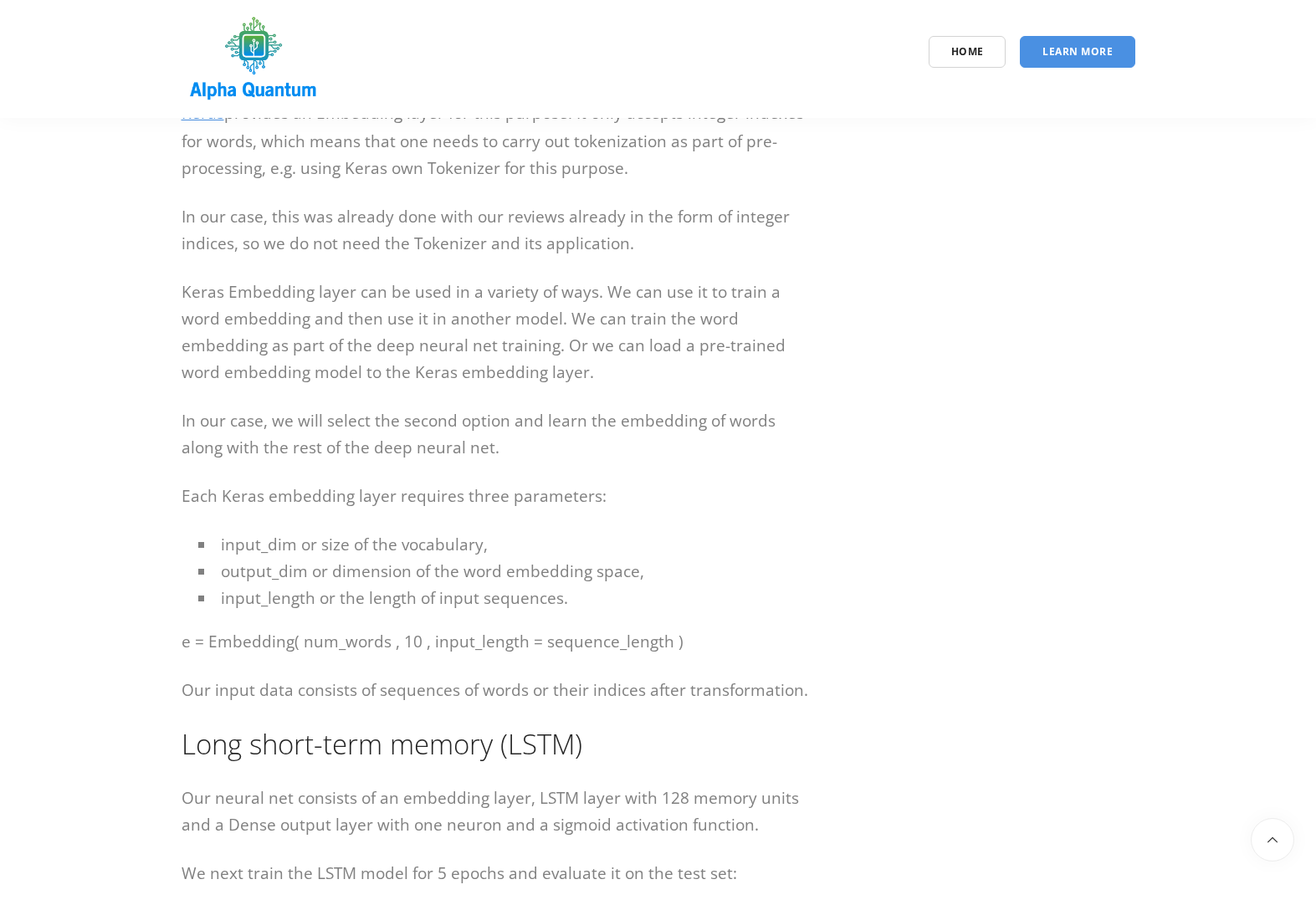
scroll to position [5519, 0]
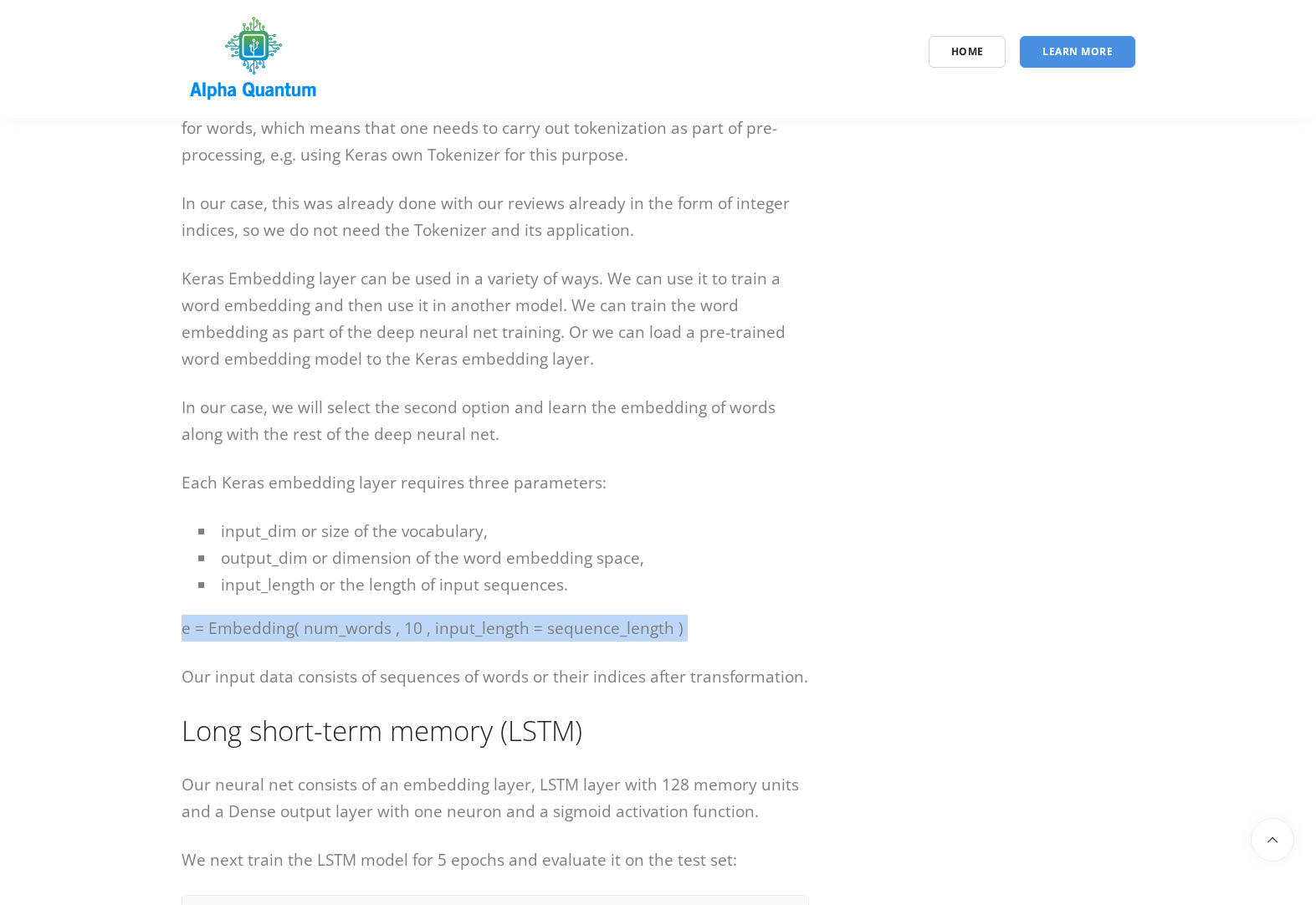
drag, startPoint x: 175, startPoint y: 602, endPoint x: 625, endPoint y: 623, distance: 450.5
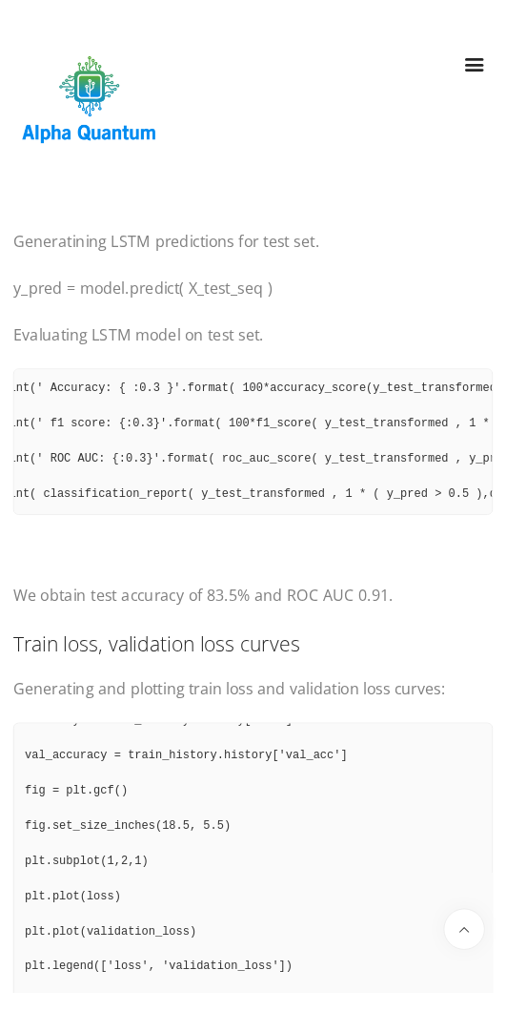
scroll to position [9761, 0]
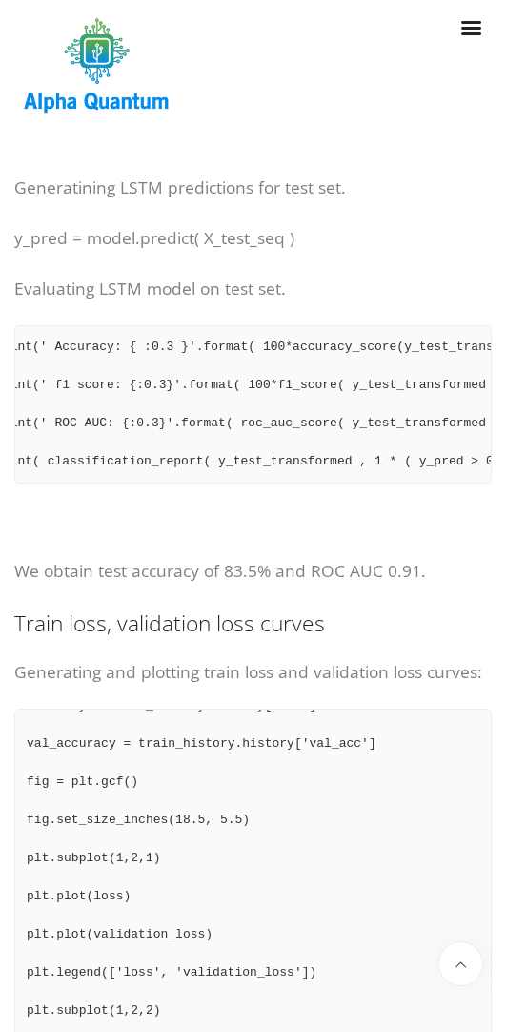
click at [319, 818] on pre "loss = train_history.history['loss'] validation_loss = train_history.history['v…" at bounding box center [253, 947] width 478 height 477
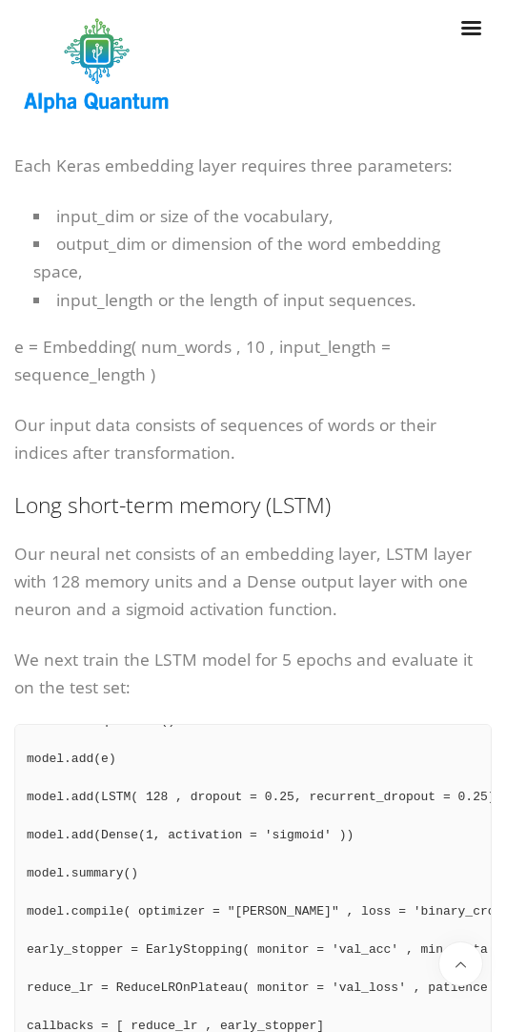
scroll to position [6900, 0]
